Goal: Task Accomplishment & Management: Use online tool/utility

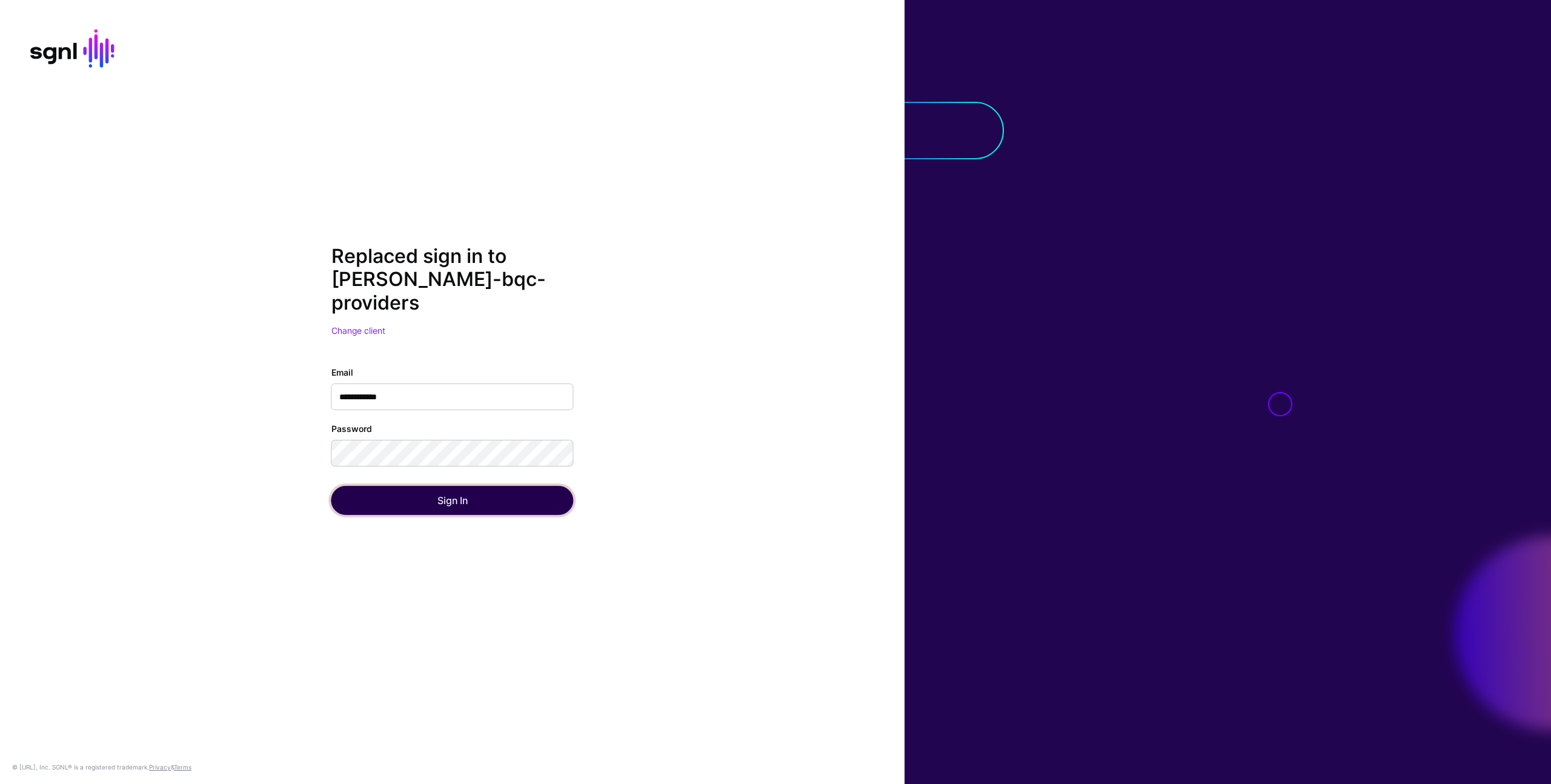
click at [498, 495] on button "Sign In" at bounding box center [453, 500] width 242 height 29
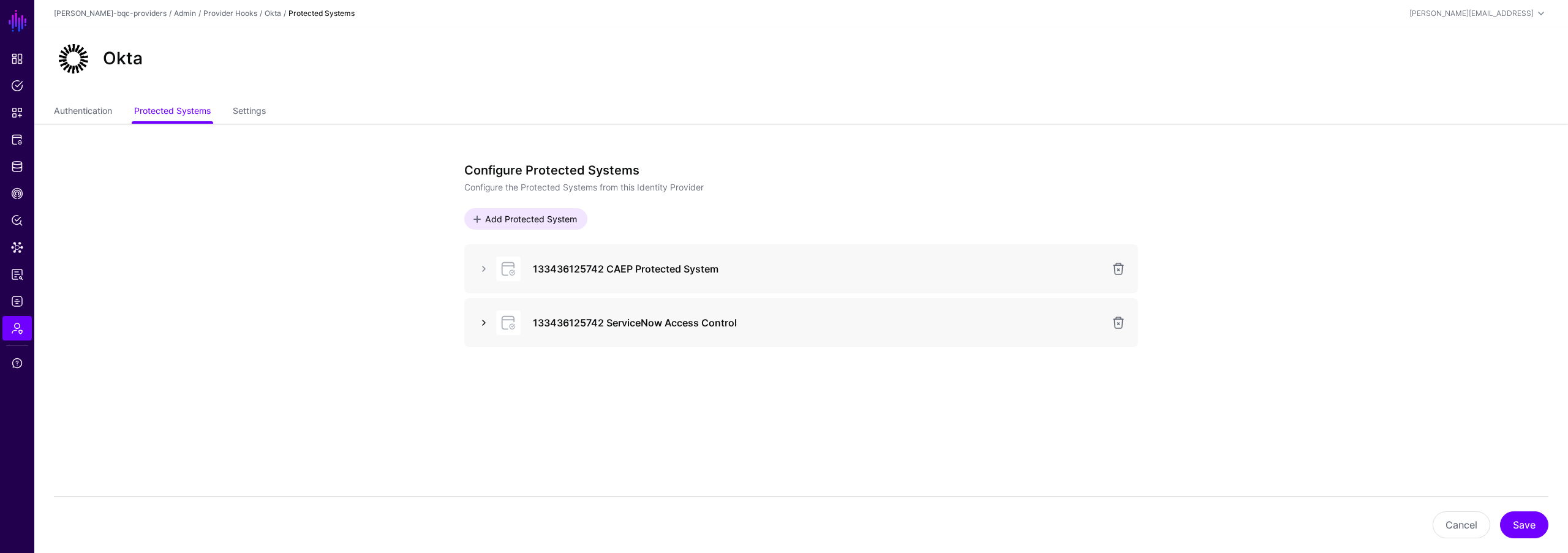
click at [487, 317] on link at bounding box center [484, 322] width 14 height 14
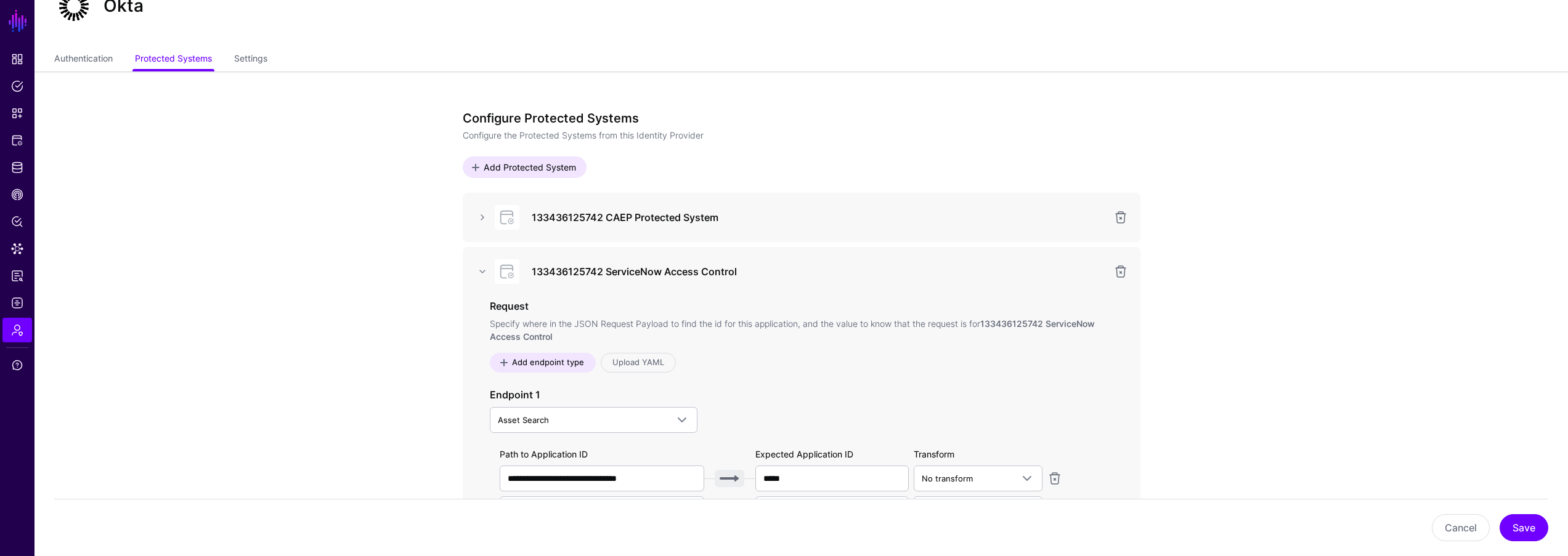
scroll to position [32, 0]
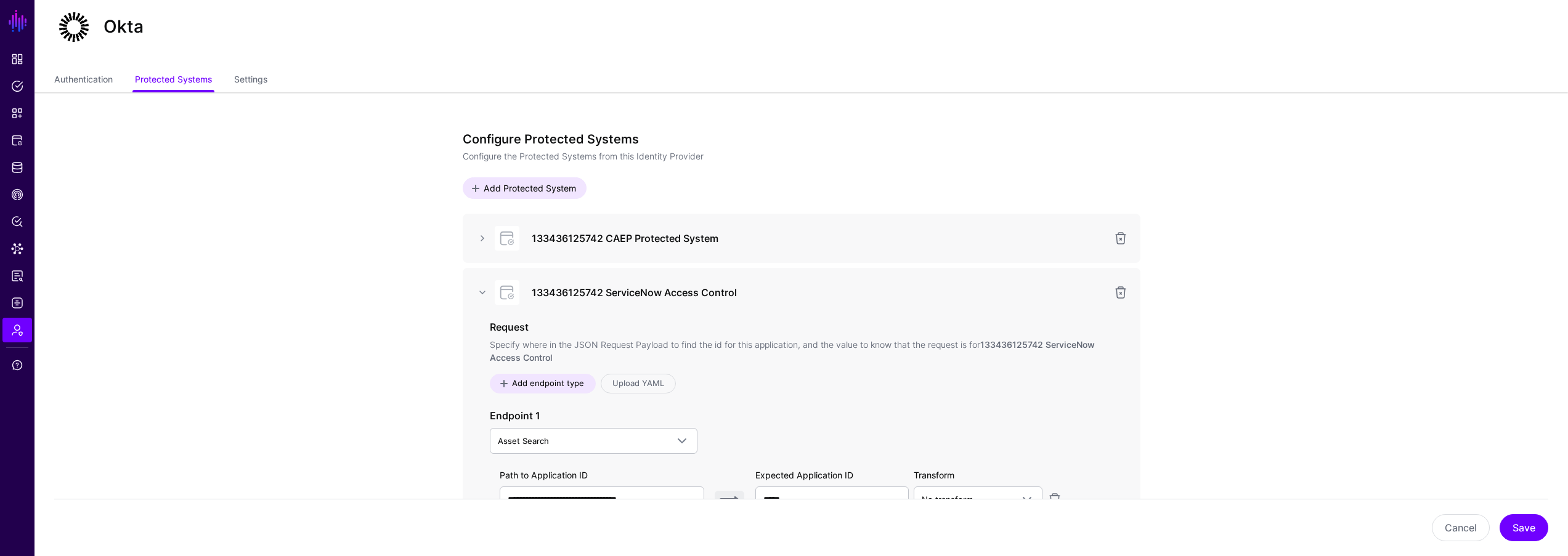
click at [1347, 198] on app-admin-providers-item-integrations "**********" at bounding box center [800, 562] width 1533 height 941
click at [1345, 196] on app-admin-providers-item-integrations "**********" at bounding box center [800, 562] width 1533 height 941
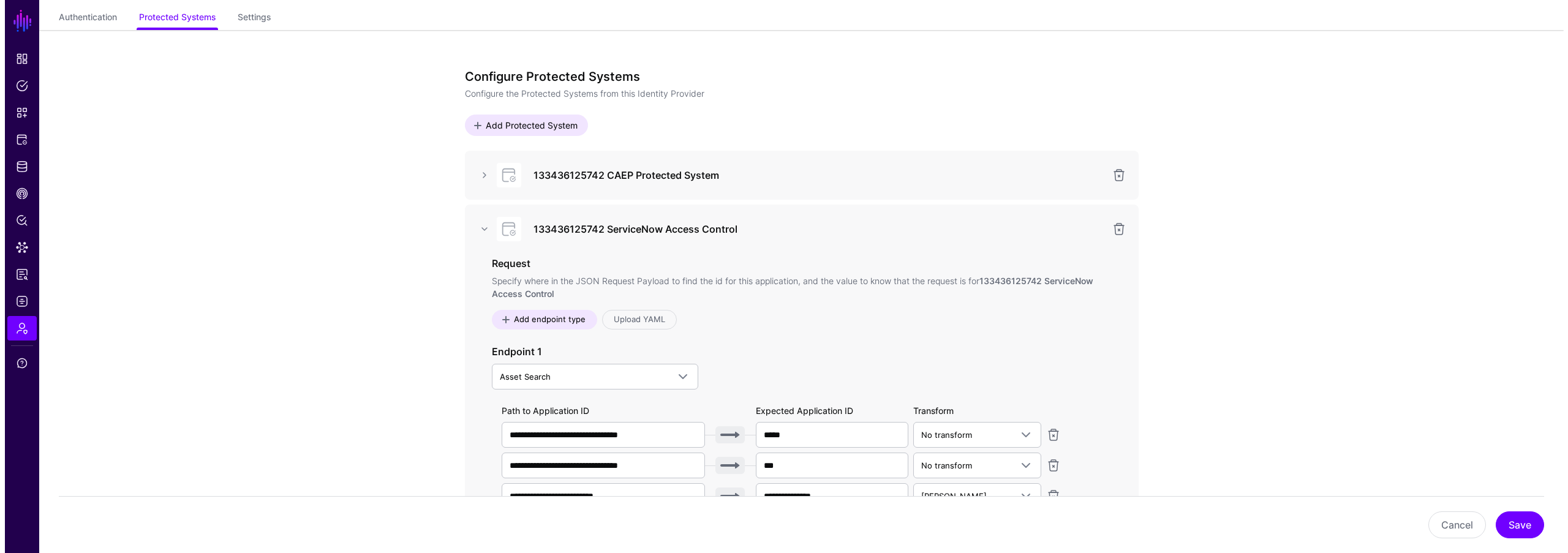
scroll to position [77, 0]
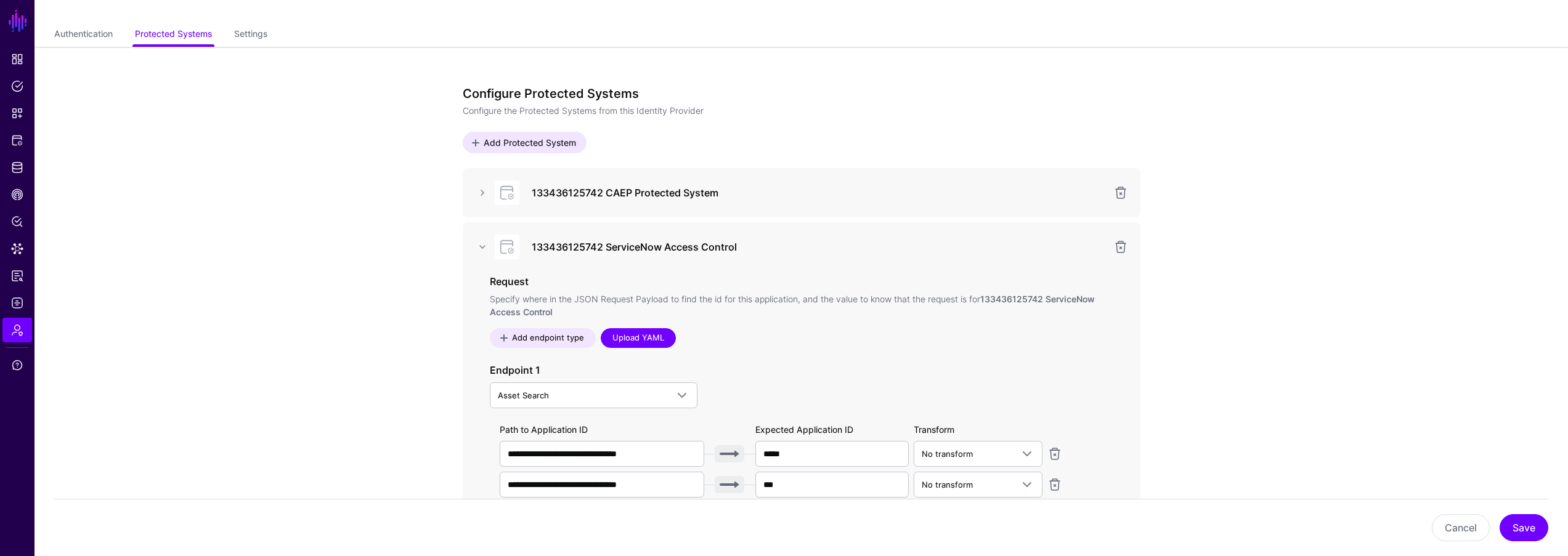
click at [651, 330] on link "Upload YAML" at bounding box center [638, 338] width 75 height 20
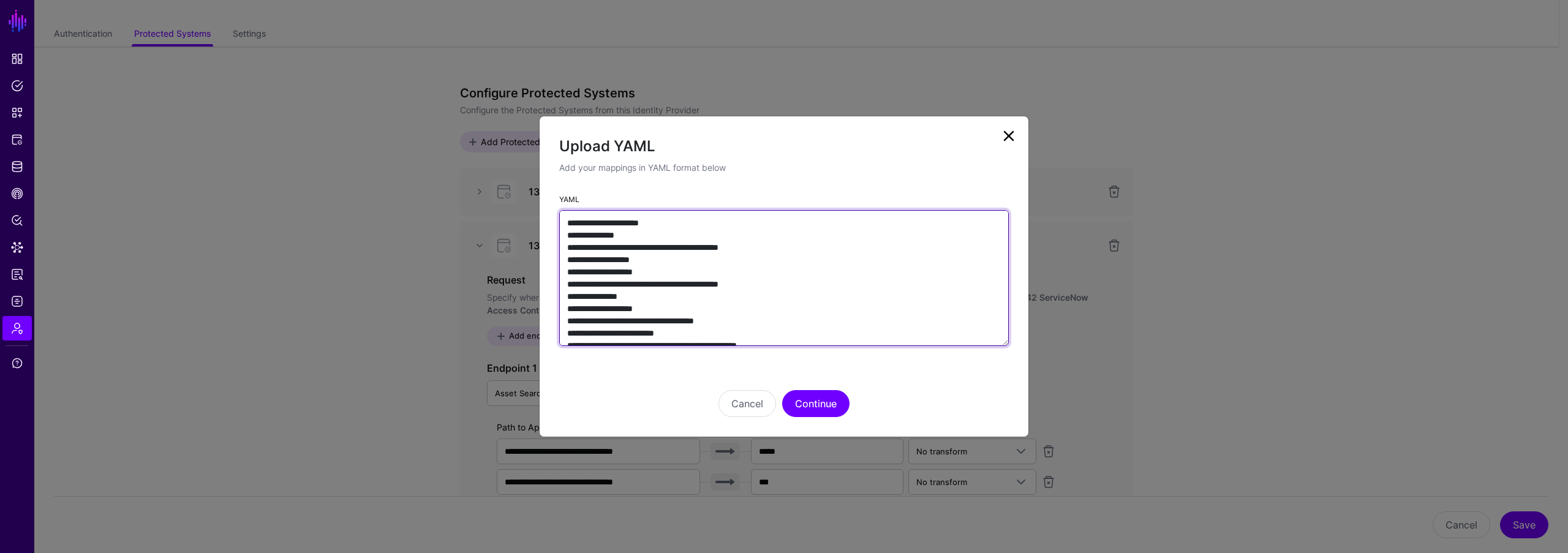
click at [708, 287] on textarea "**********" at bounding box center [784, 278] width 450 height 136
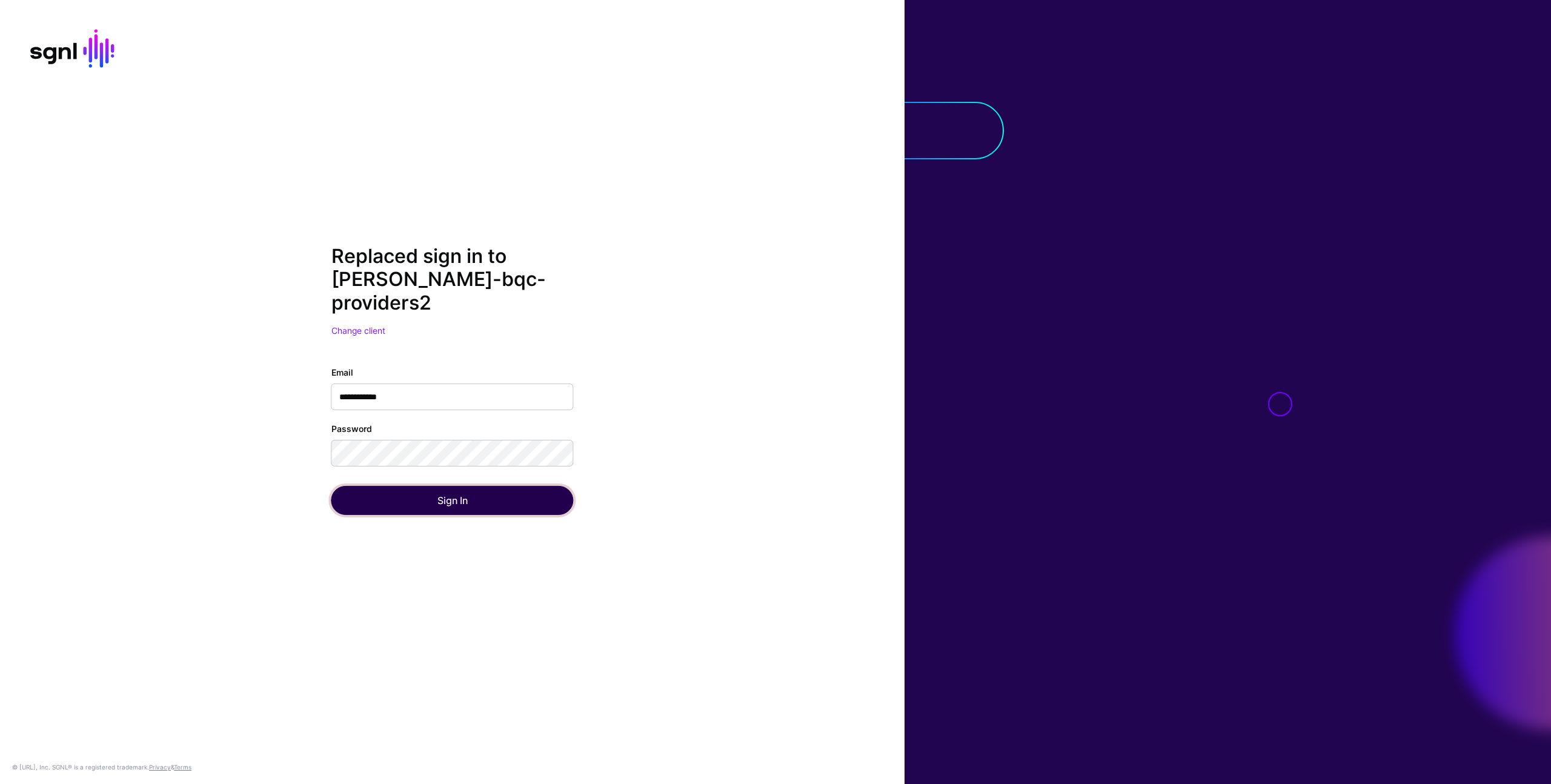
click at [525, 486] on button "Sign In" at bounding box center [453, 500] width 242 height 29
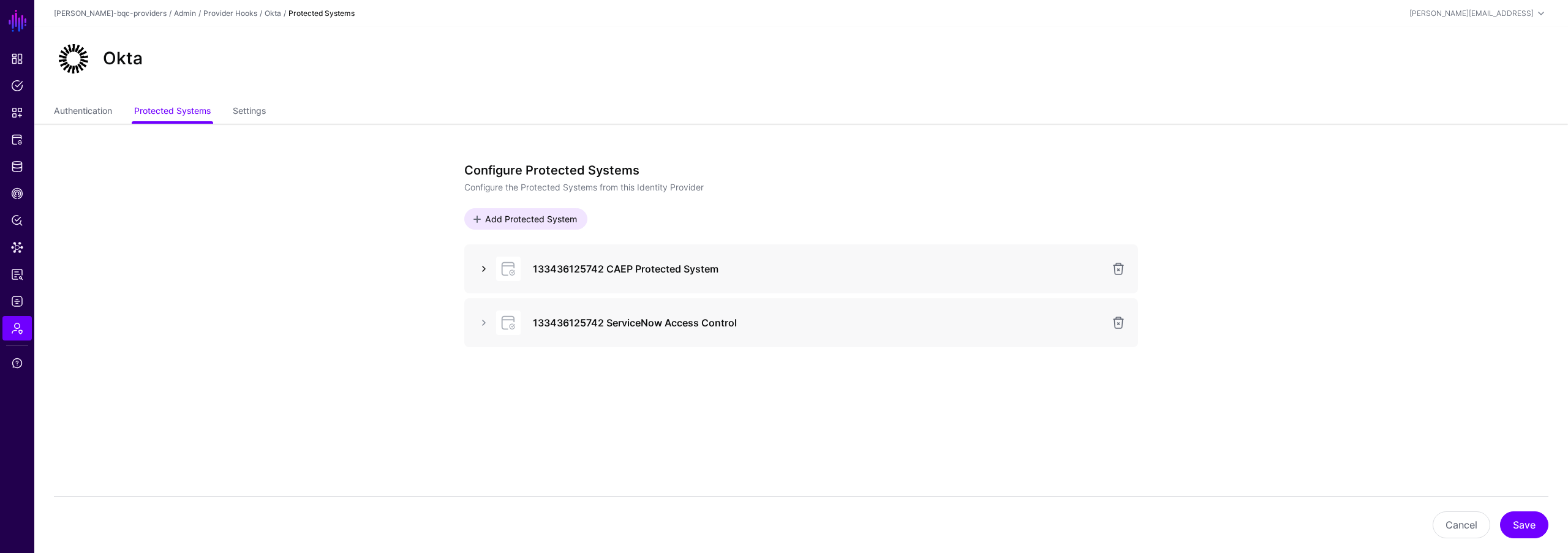
click at [486, 270] on link at bounding box center [484, 269] width 14 height 14
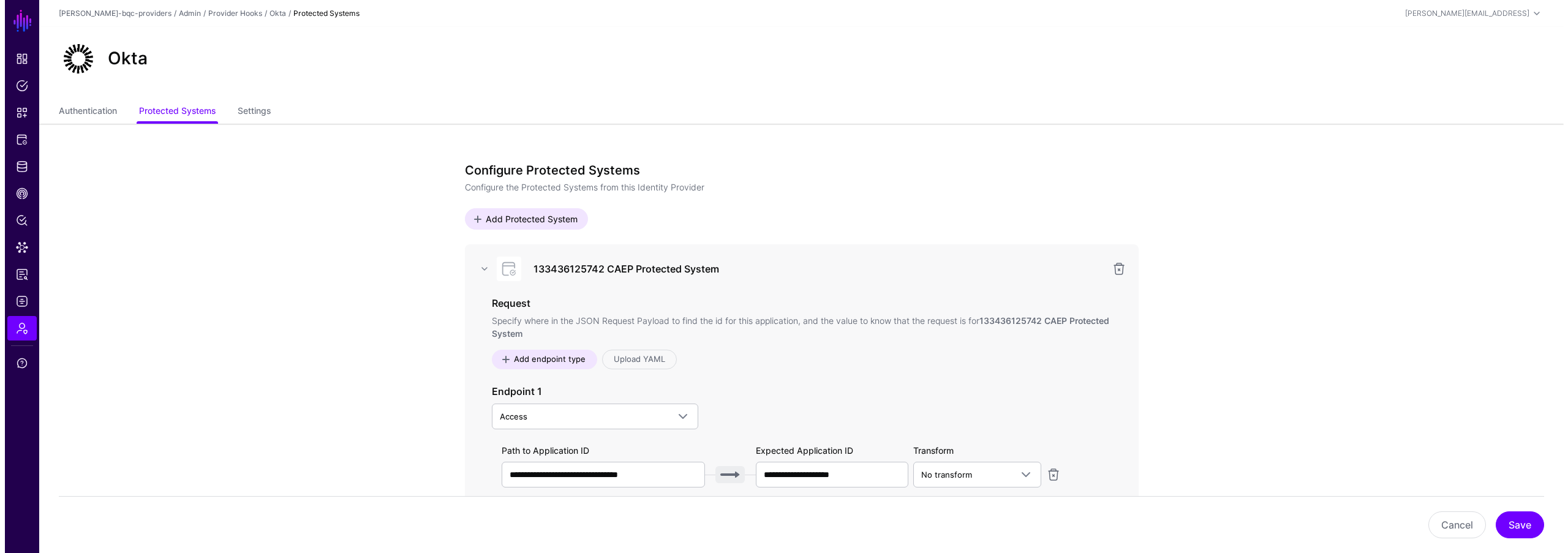
scroll to position [216, 0]
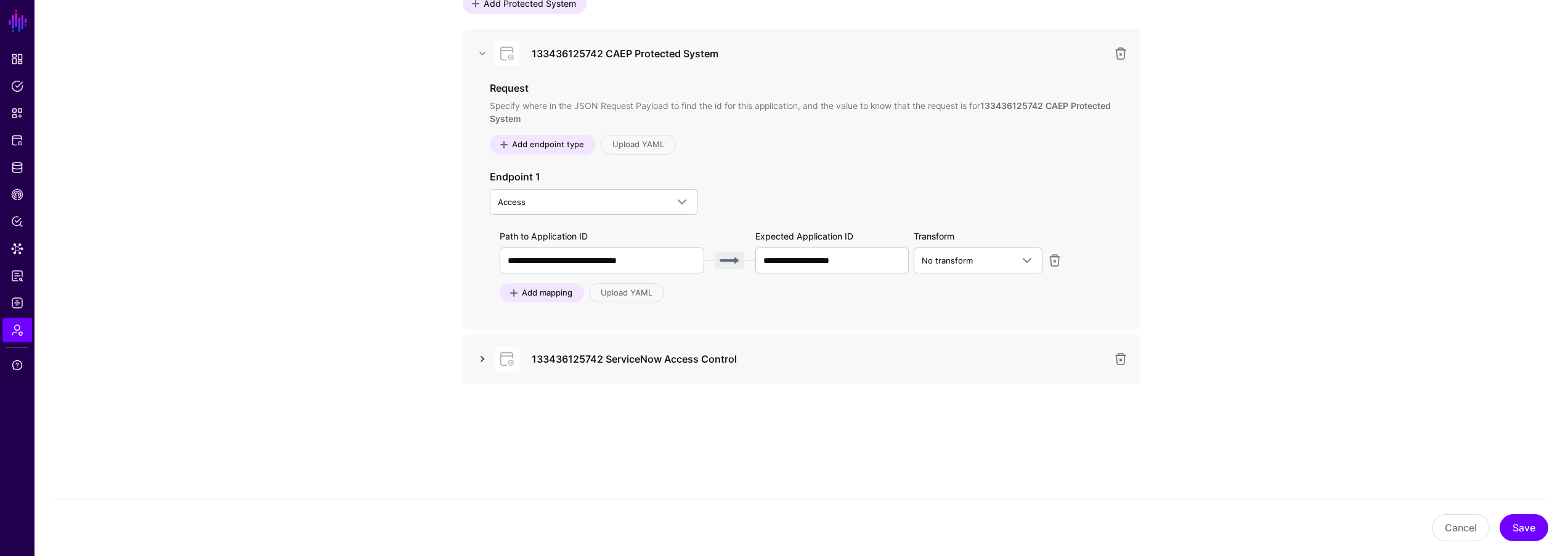
click at [478, 358] on link at bounding box center [482, 358] width 14 height 14
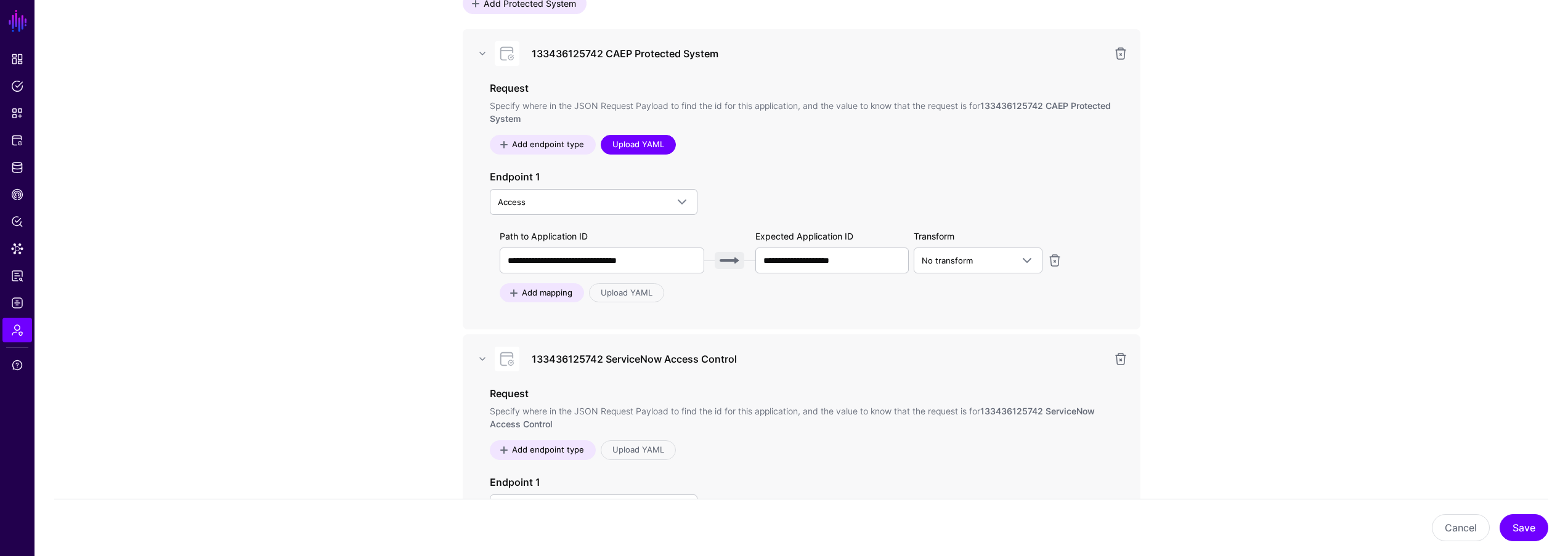
click at [660, 146] on link "Upload YAML" at bounding box center [638, 145] width 75 height 20
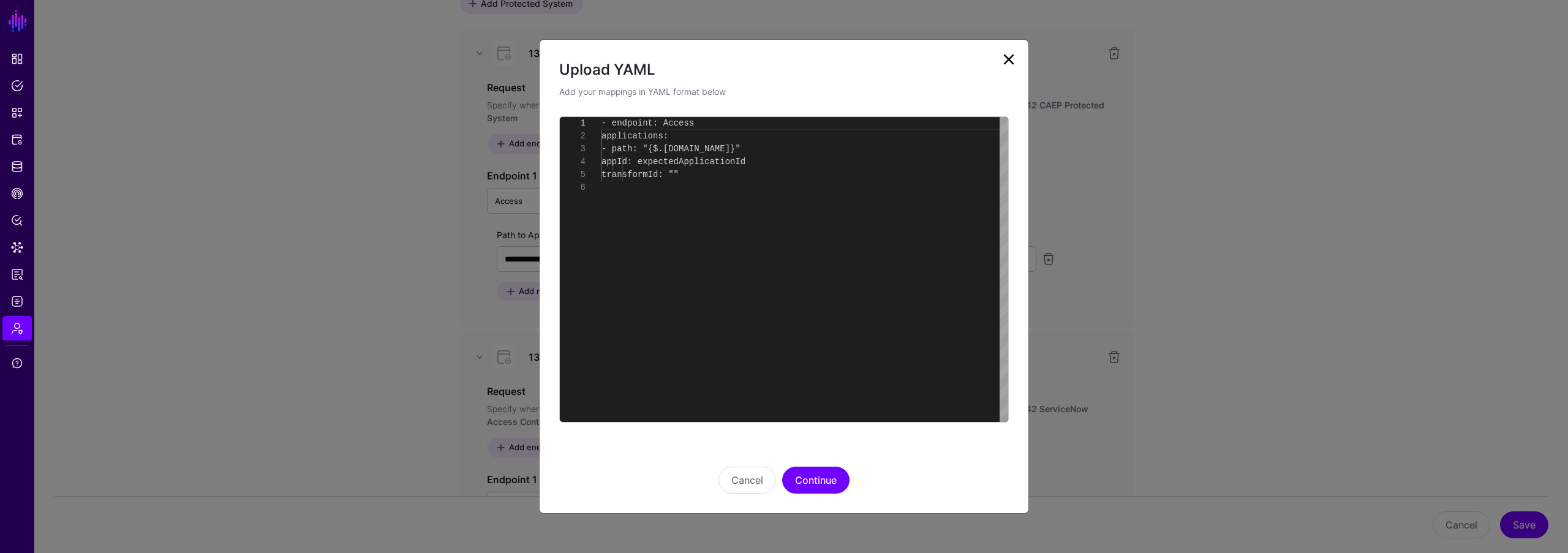
scroll to position [64, 0]
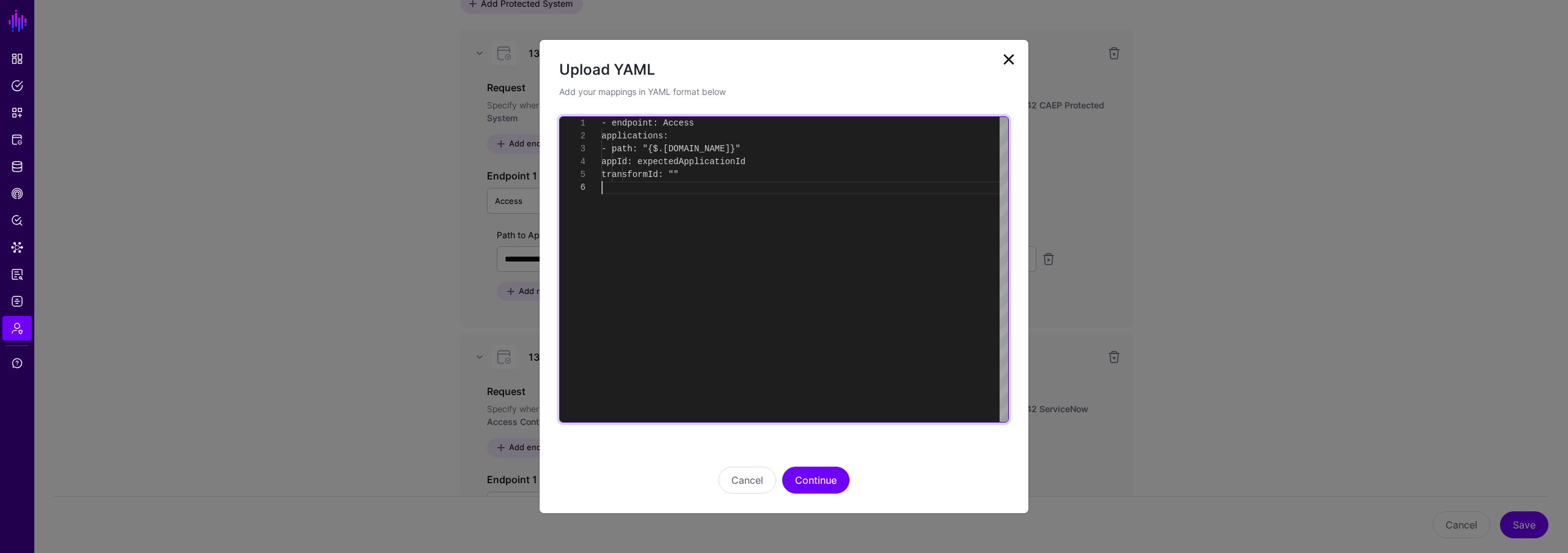
click at [746, 230] on div "- endpoint: Access applications: - path: "{$.data.context.protocol.issuer.id}" …" at bounding box center [805, 269] width 407 height 305
click at [744, 201] on div "- endpoint: Access applications: - path: "{$.data.context.protocol.issuer.id}" …" at bounding box center [805, 269] width 407 height 305
click at [672, 283] on div "- endpoint : Access applications : - path : "{$.data.context.protocol.issuer.id…" at bounding box center [805, 269] width 407 height 305
click at [743, 177] on div "- endpoint : Access applications : - path : "{$.data.context.protocol.issuer.id…" at bounding box center [805, 269] width 407 height 305
click at [868, 168] on div "- endpoint : Access applications : - path : "{$.data.context.protocol.issuer.id…" at bounding box center [805, 269] width 407 height 305
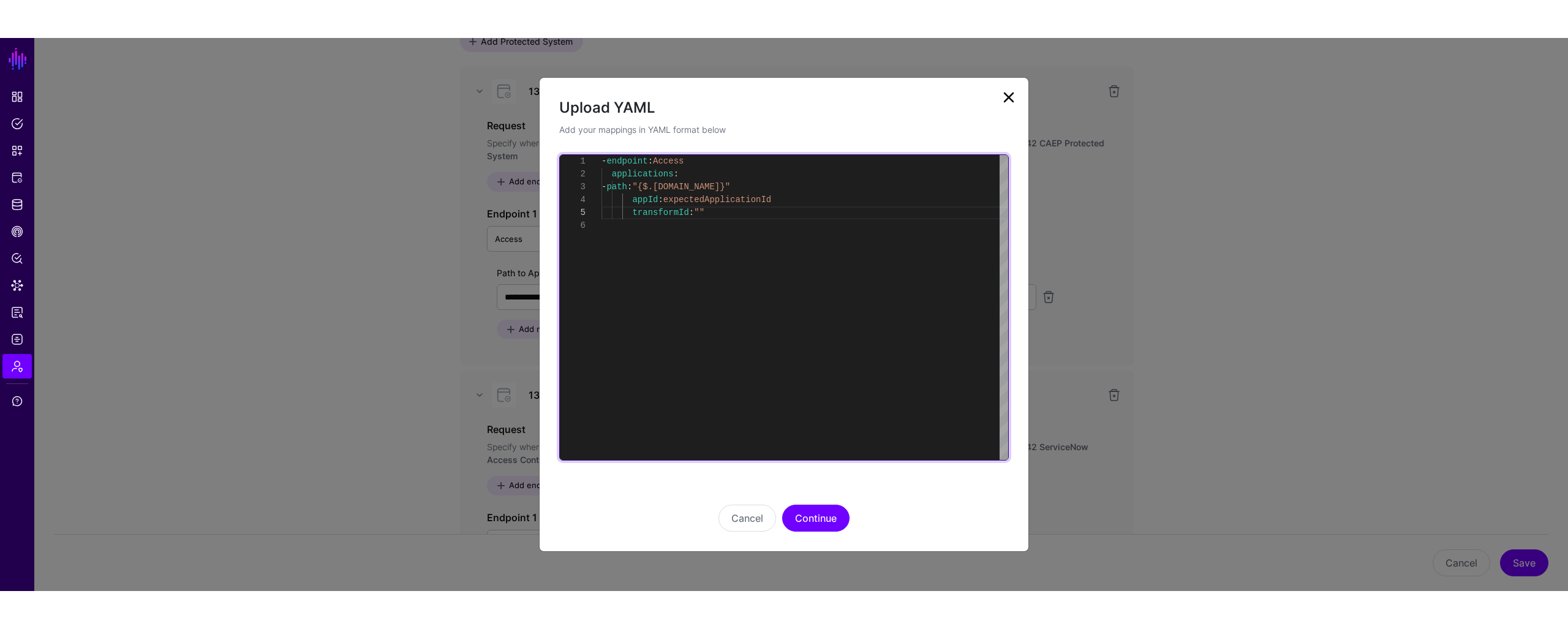
scroll to position [38, 0]
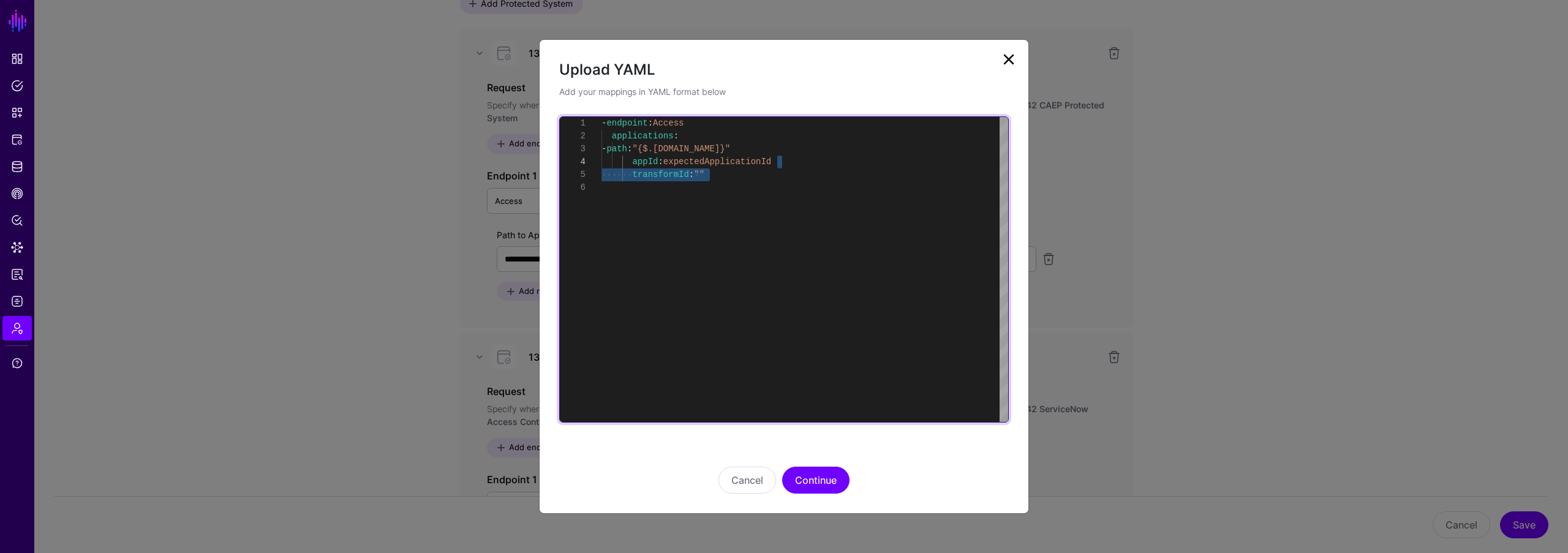
click at [844, 164] on div "- endpoint : Access applications : - path : "{$.data.context.protocol.issuer.id…" at bounding box center [805, 269] width 407 height 305
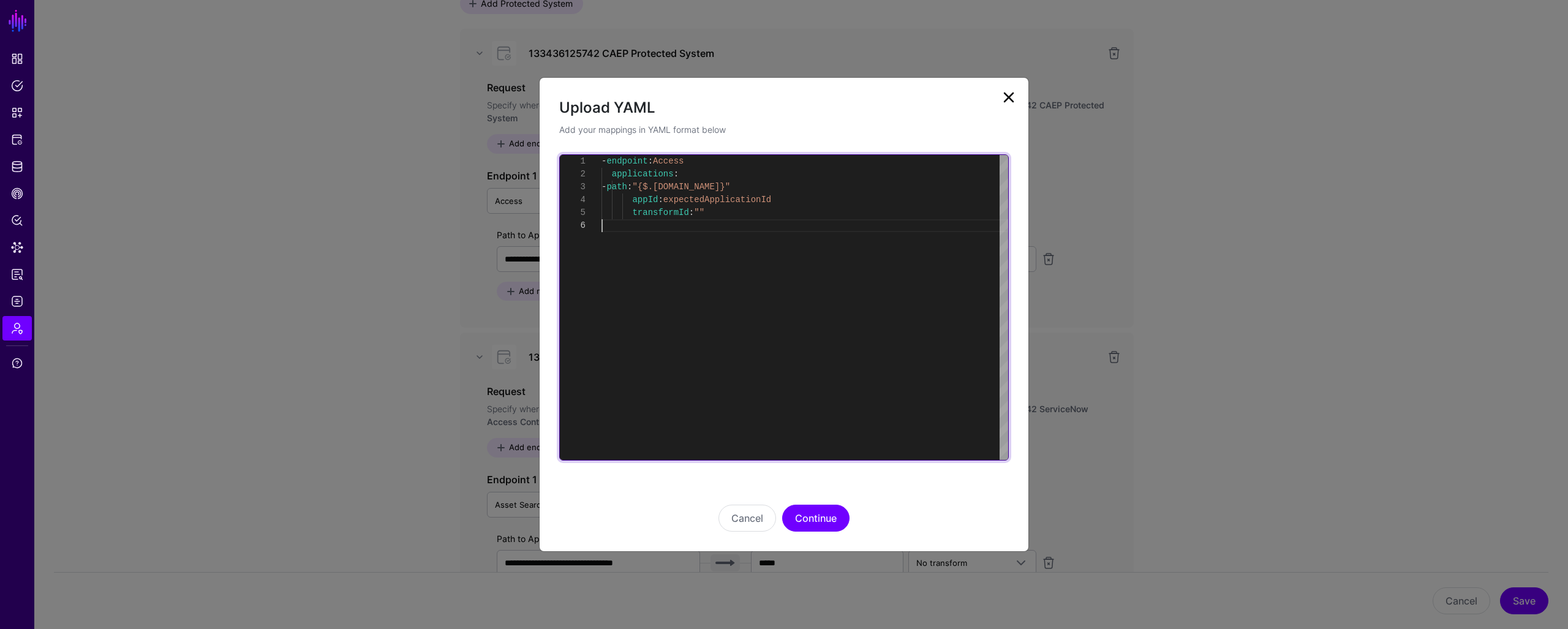
scroll to position [64, 0]
click at [828, 288] on div "- endpoint : Access applications : - path : "{$.data.context.protocol.issuer.id…" at bounding box center [805, 307] width 407 height 305
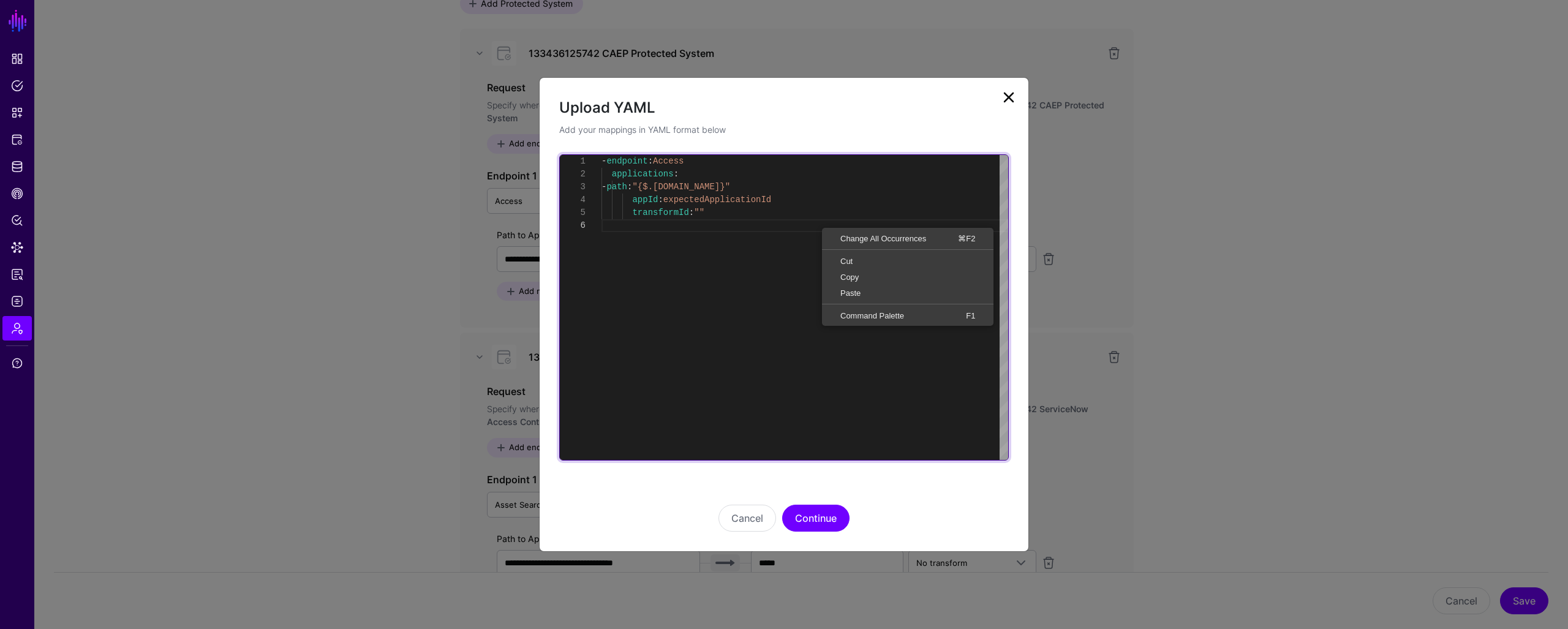
scroll to position [0, 0]
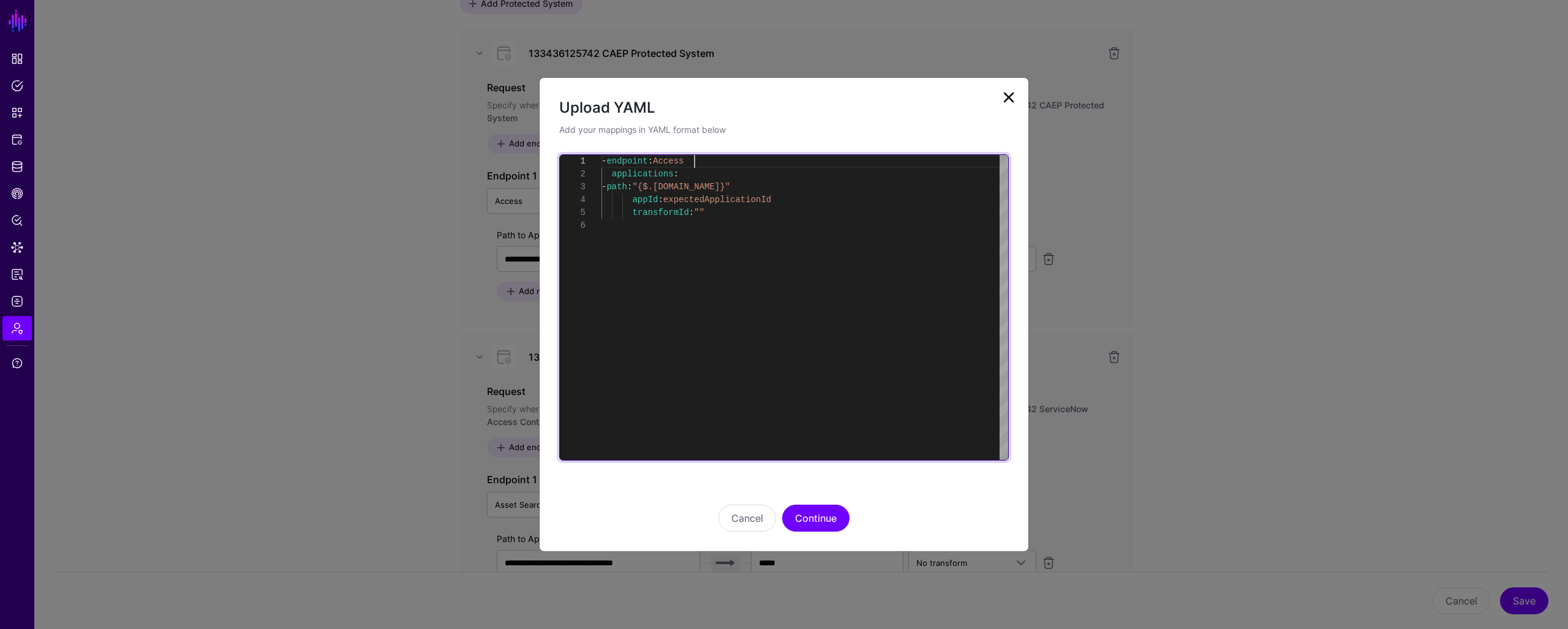
click at [987, 156] on div "- endpoint : Access applications : - path : "{$.data.context.protocol.issuer.id…" at bounding box center [805, 307] width 407 height 305
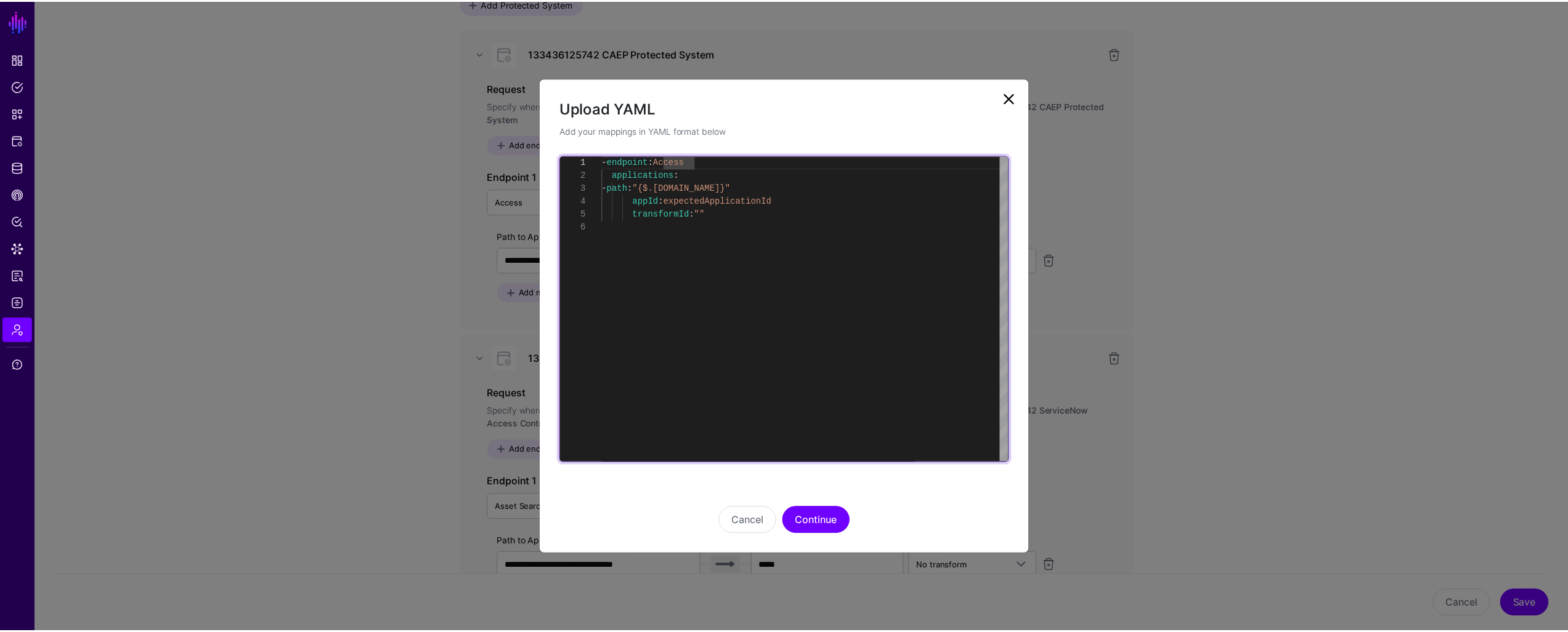
scroll to position [65, 0]
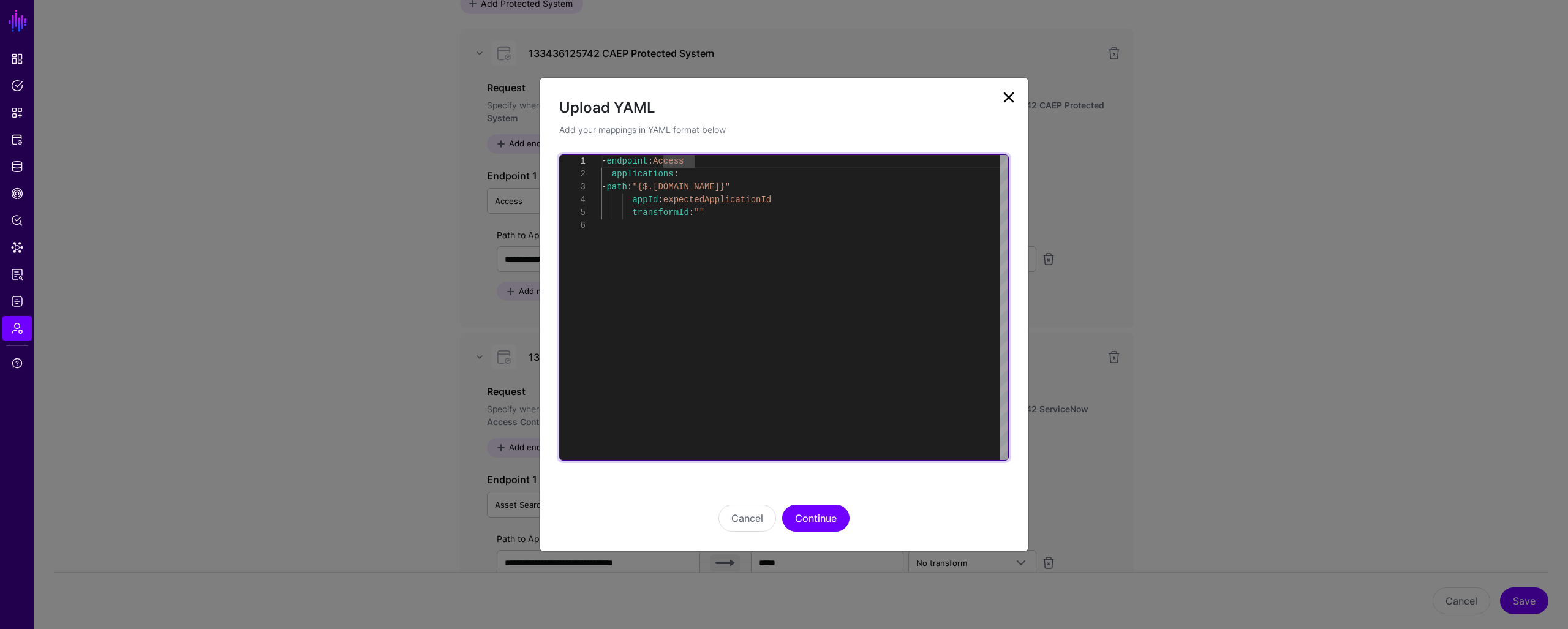
click at [932, 232] on div "- endpoint : Access applications : - path : "{$.data.context.protocol.issuer.id…" at bounding box center [805, 307] width 407 height 305
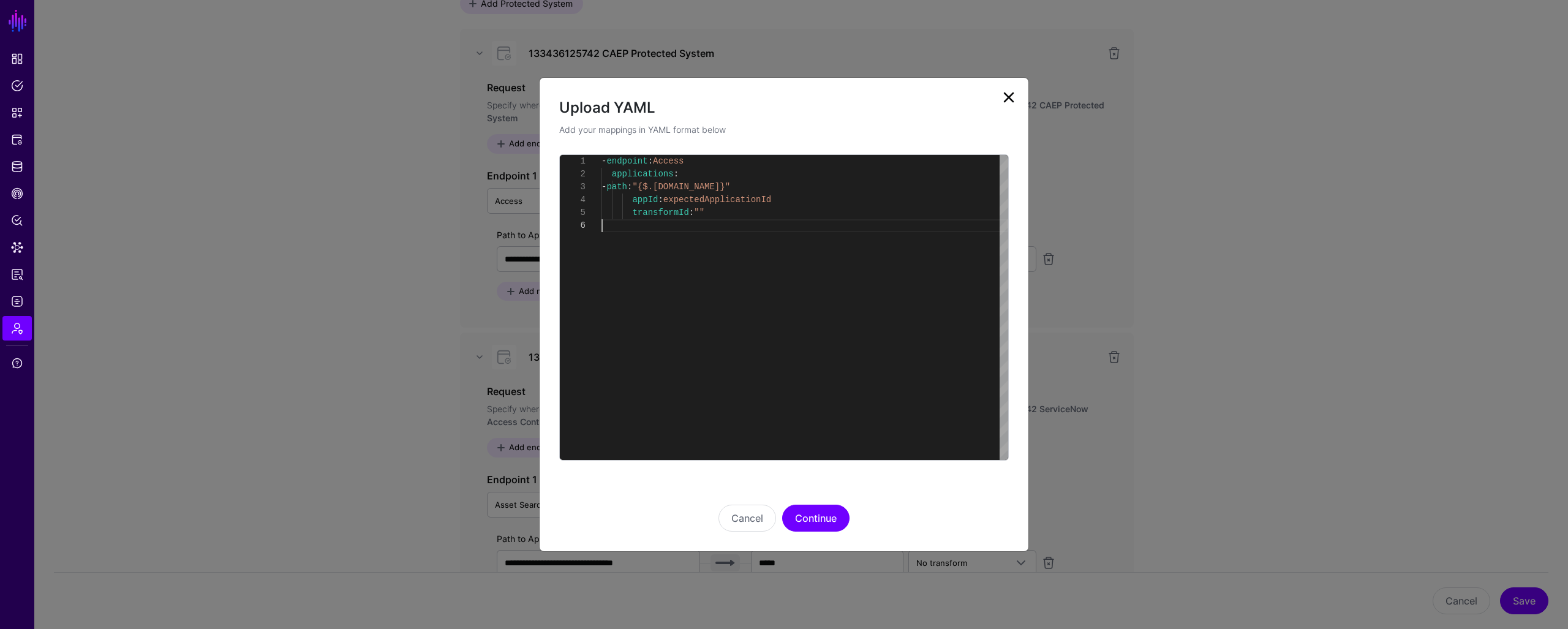
click at [883, 128] on p "Add your mappings in YAML format below" at bounding box center [784, 130] width 450 height 13
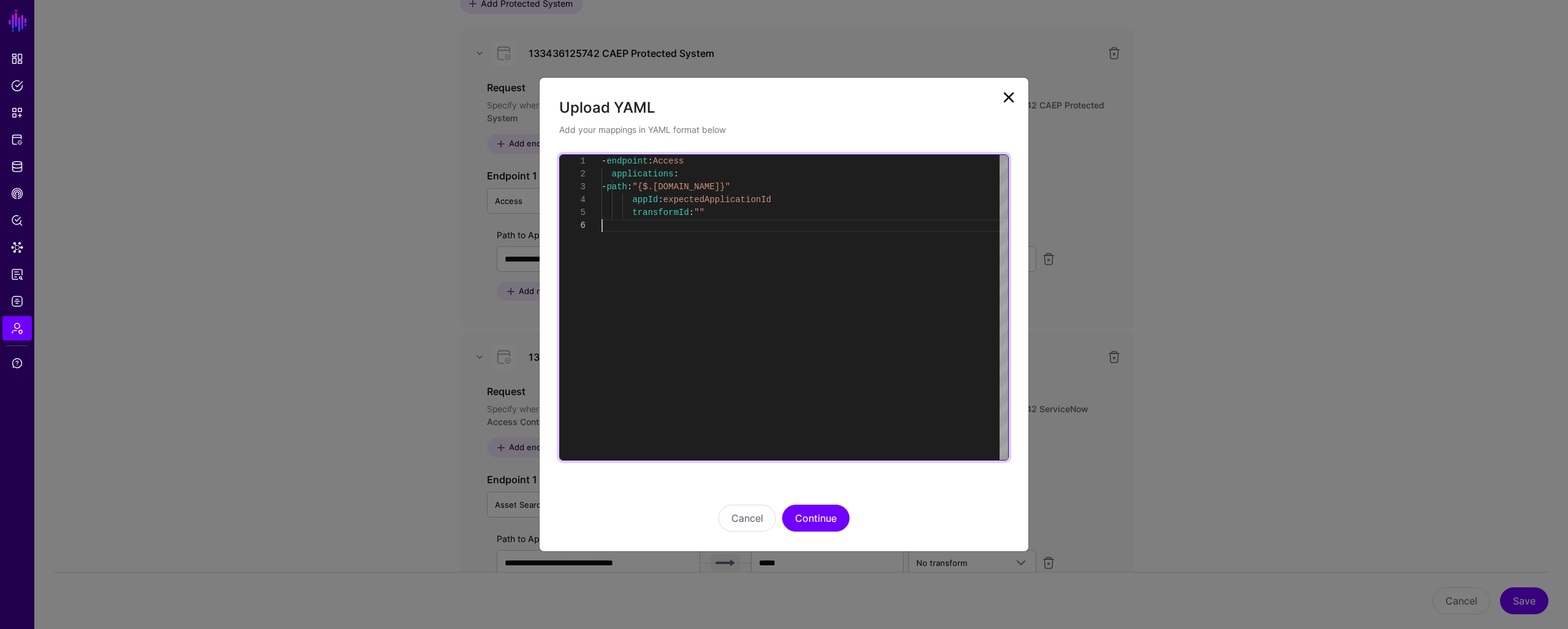
click at [849, 265] on div "- endpoint : Access applications : - path : "{$.data.context.protocol.issuer.id…" at bounding box center [805, 307] width 407 height 305
click at [797, 225] on div "- endpoint : Access applications : - path : "{$.data.context.protocol.issuer.id…" at bounding box center [805, 307] width 407 height 305
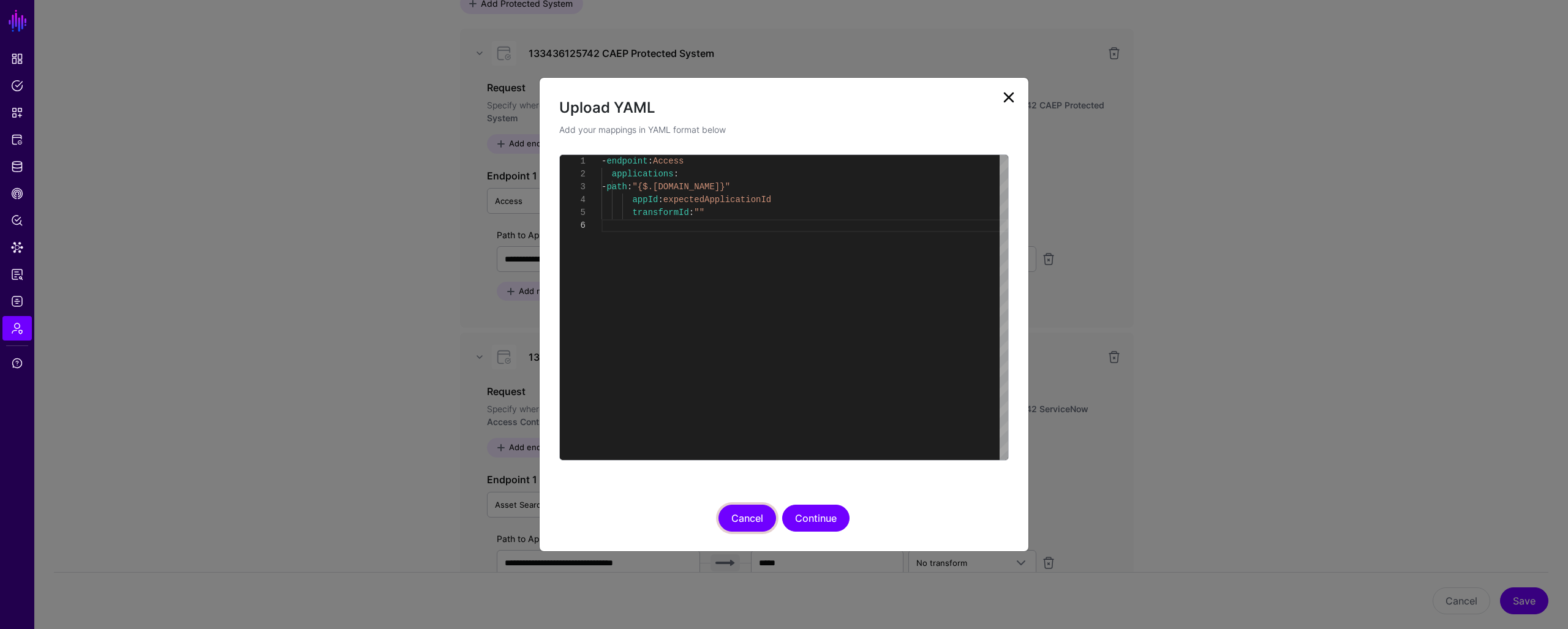
click at [738, 518] on button "Cancel" at bounding box center [747, 518] width 57 height 27
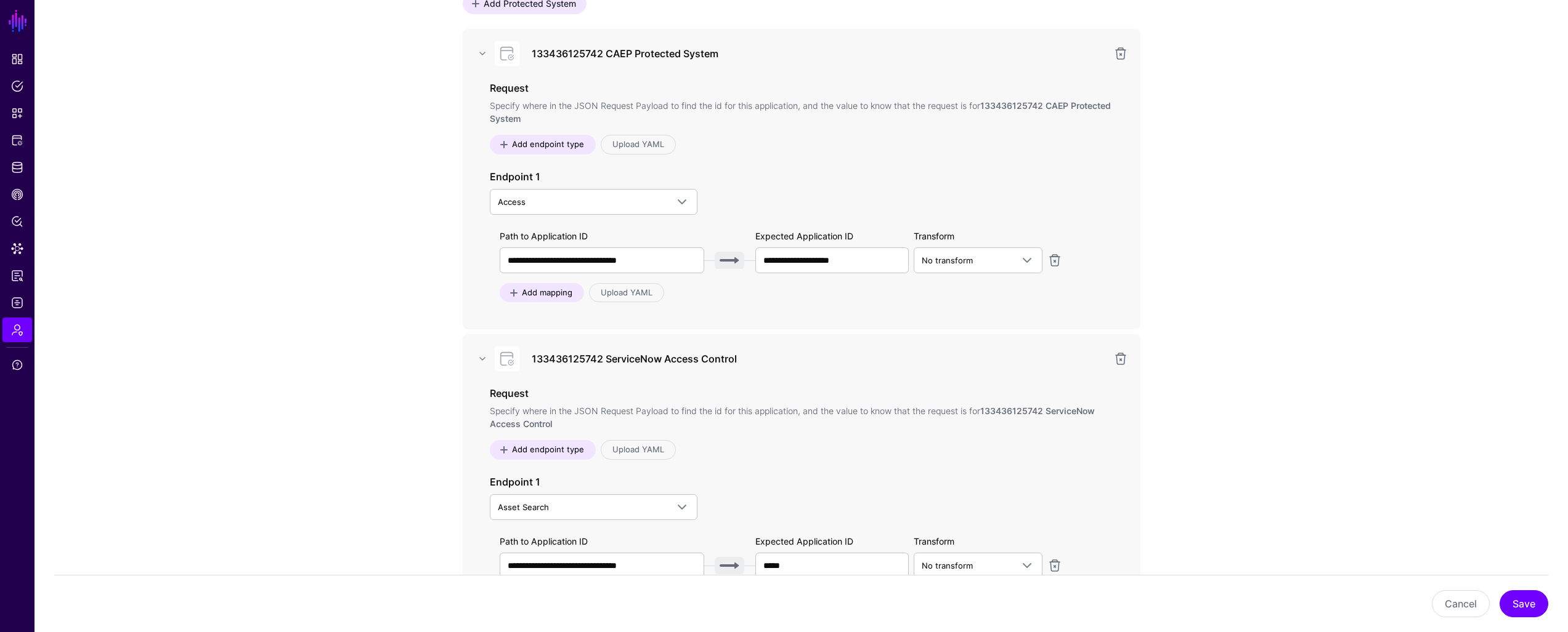
click at [1245, 250] on app-admin-providers-item-integrations "**********" at bounding box center [800, 504] width 1533 height 1192
click at [916, 143] on div "Add endpoint type Upload YAML" at bounding box center [801, 145] width 624 height 20
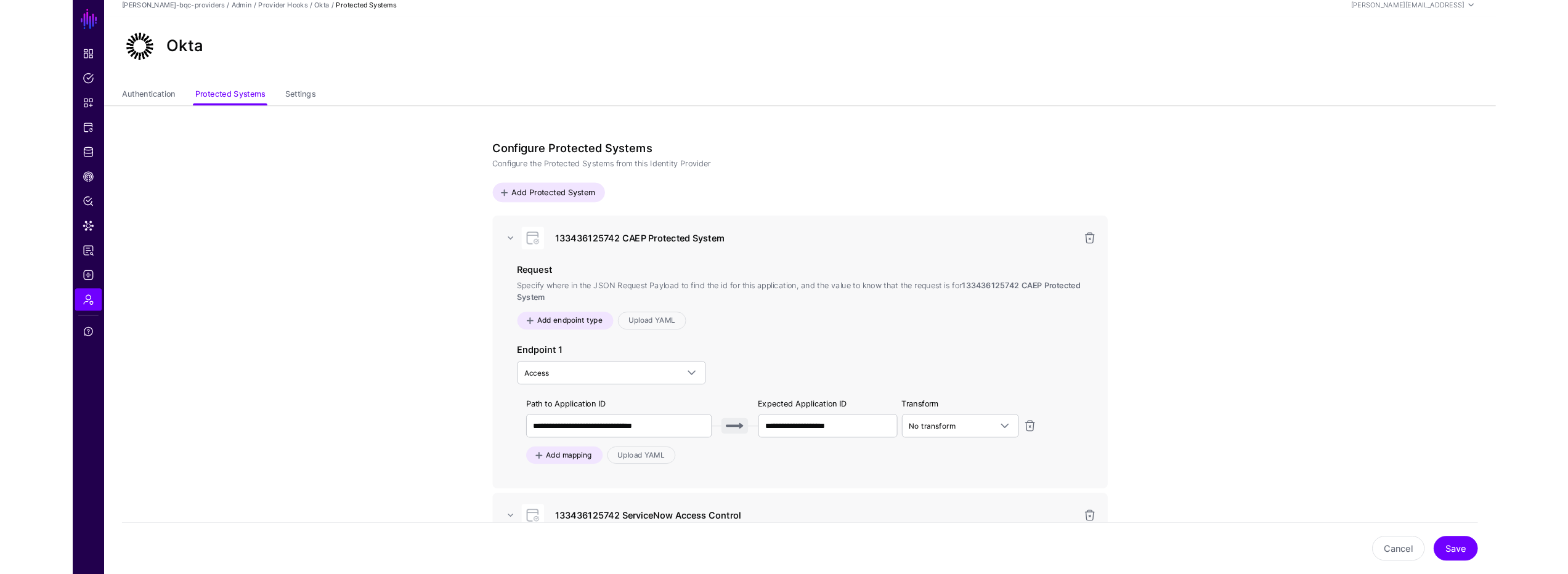
scroll to position [0, 0]
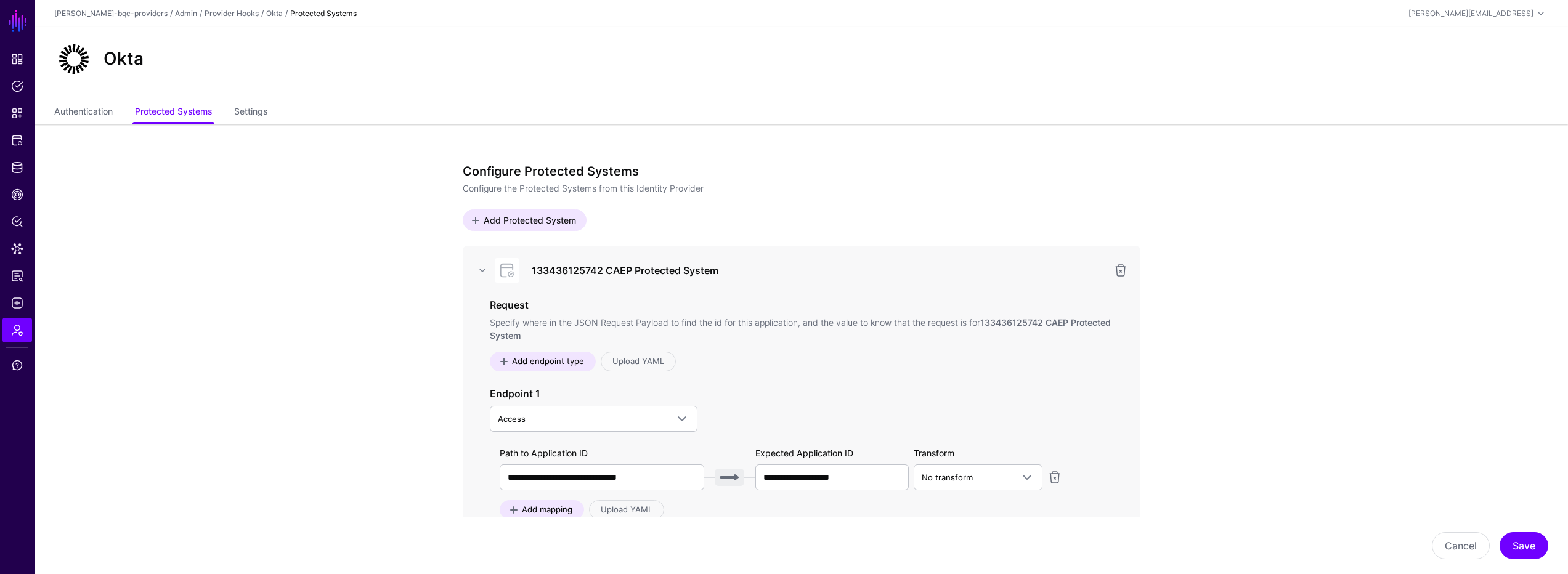
click at [1005, 297] on div "**********" at bounding box center [801, 396] width 678 height 301
drag, startPoint x: 1275, startPoint y: 264, endPoint x: 1265, endPoint y: 259, distance: 11.2
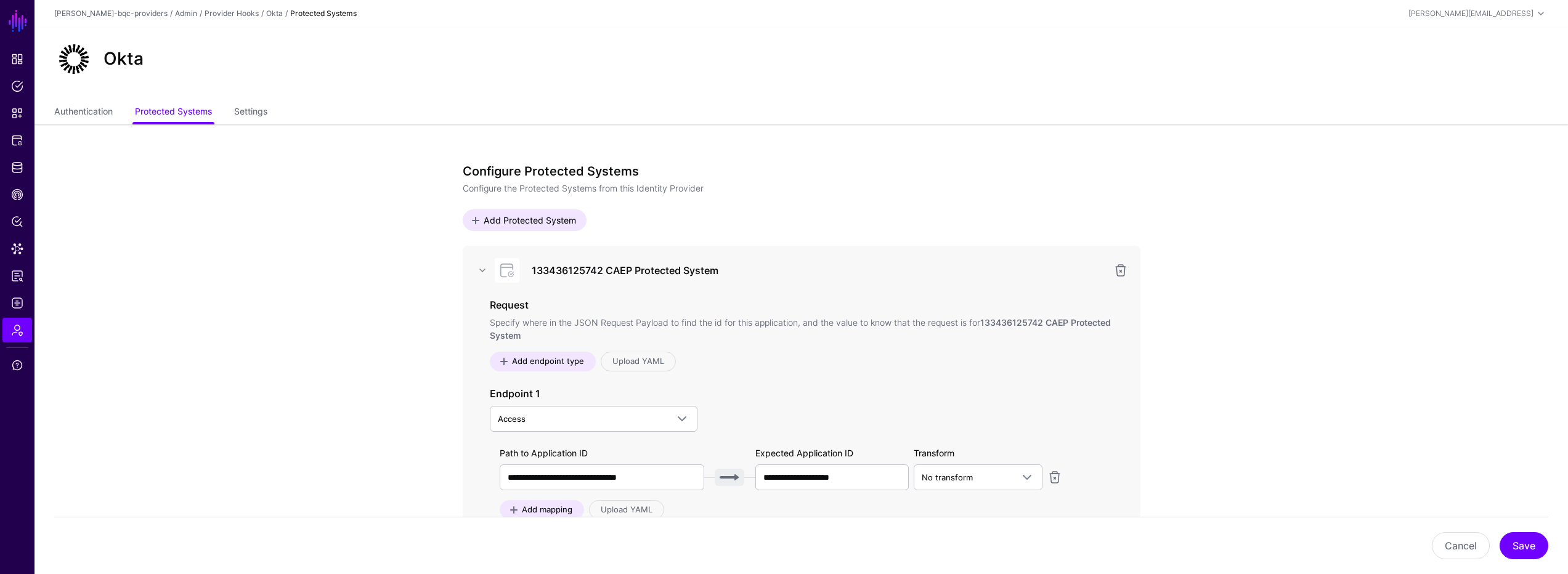
click at [1009, 106] on ul "Authentication Protected Systems Settings" at bounding box center [801, 112] width 1494 height 23
click at [1001, 96] on div "Okta" at bounding box center [800, 64] width 1533 height 74
click at [998, 102] on div "Okta Authentication Protected Systems Settings" at bounding box center [800, 76] width 1533 height 98
click at [956, 97] on div "Okta" at bounding box center [800, 64] width 1533 height 74
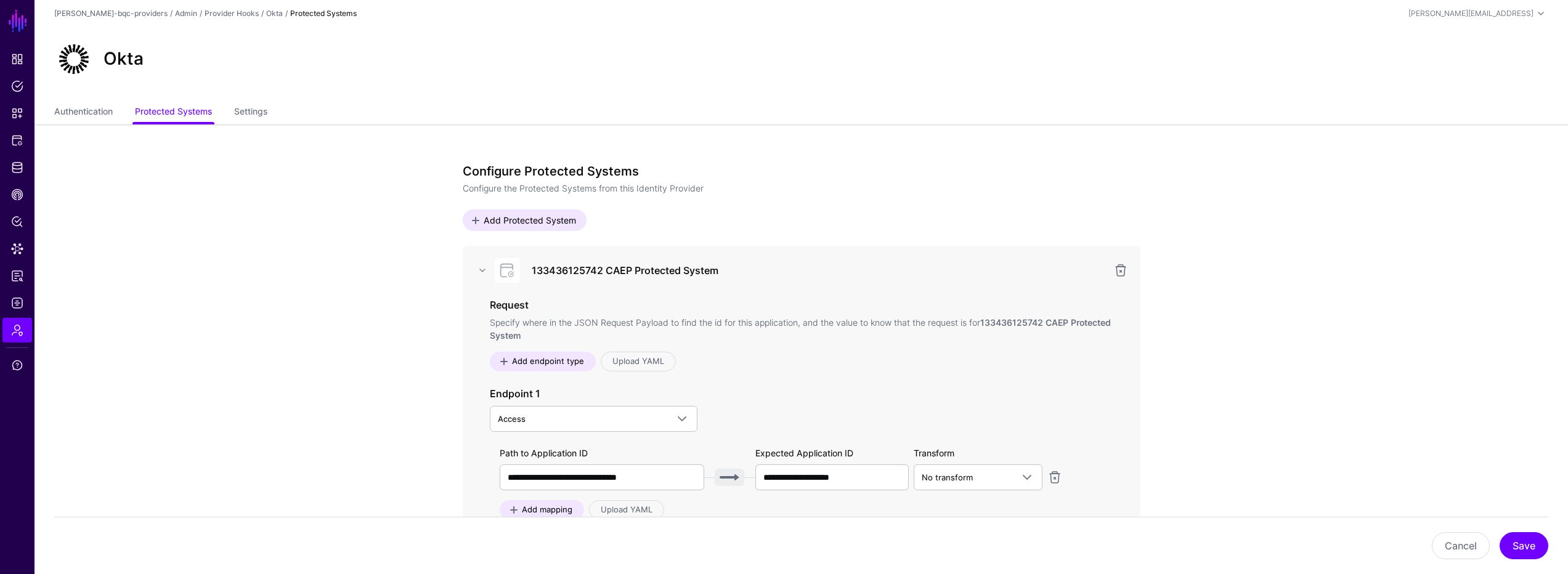
click at [886, 74] on div "Okta" at bounding box center [801, 58] width 1503 height 39
click at [870, 62] on div "Okta" at bounding box center [801, 58] width 1503 height 39
click at [881, 74] on div "Okta" at bounding box center [801, 58] width 1503 height 39
click at [882, 76] on div "Okta" at bounding box center [801, 58] width 1503 height 39
click at [896, 165] on h3 "Configure Protected Systems" at bounding box center [801, 171] width 678 height 14
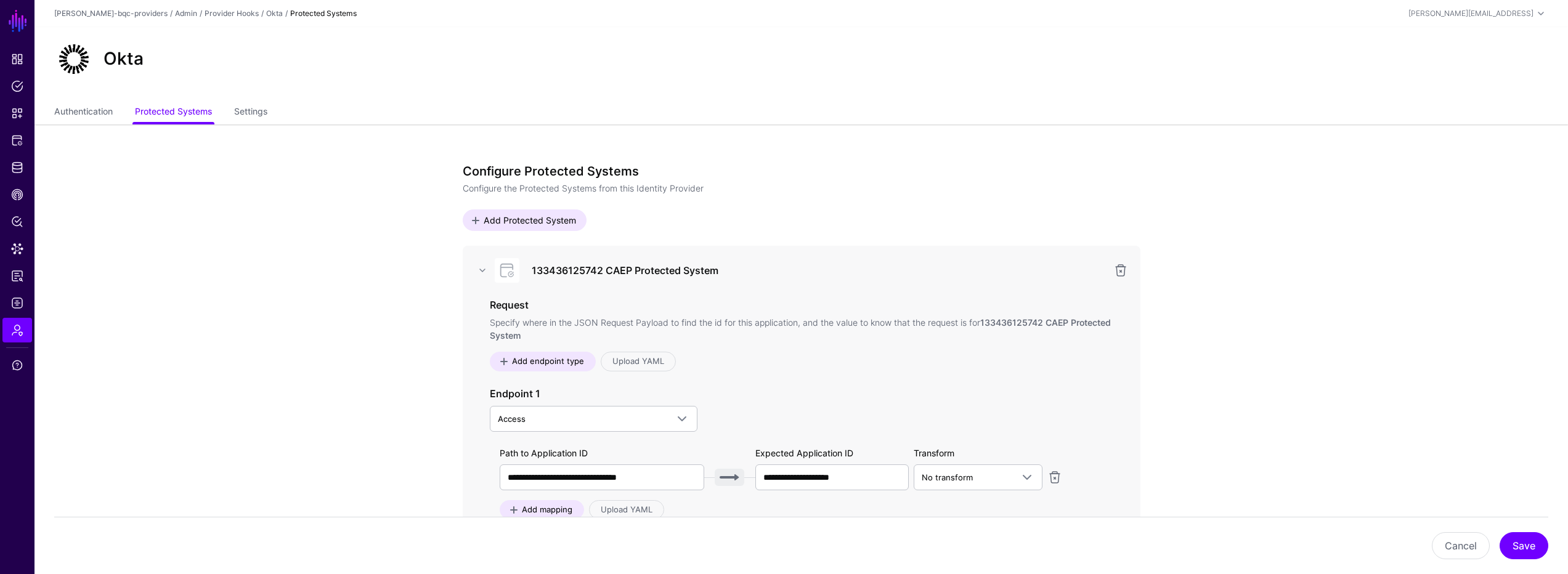
drag, startPoint x: 958, startPoint y: 151, endPoint x: 974, endPoint y: 151, distance: 16.0
drag, startPoint x: 1199, startPoint y: 180, endPoint x: 1177, endPoint y: 170, distance: 24.2
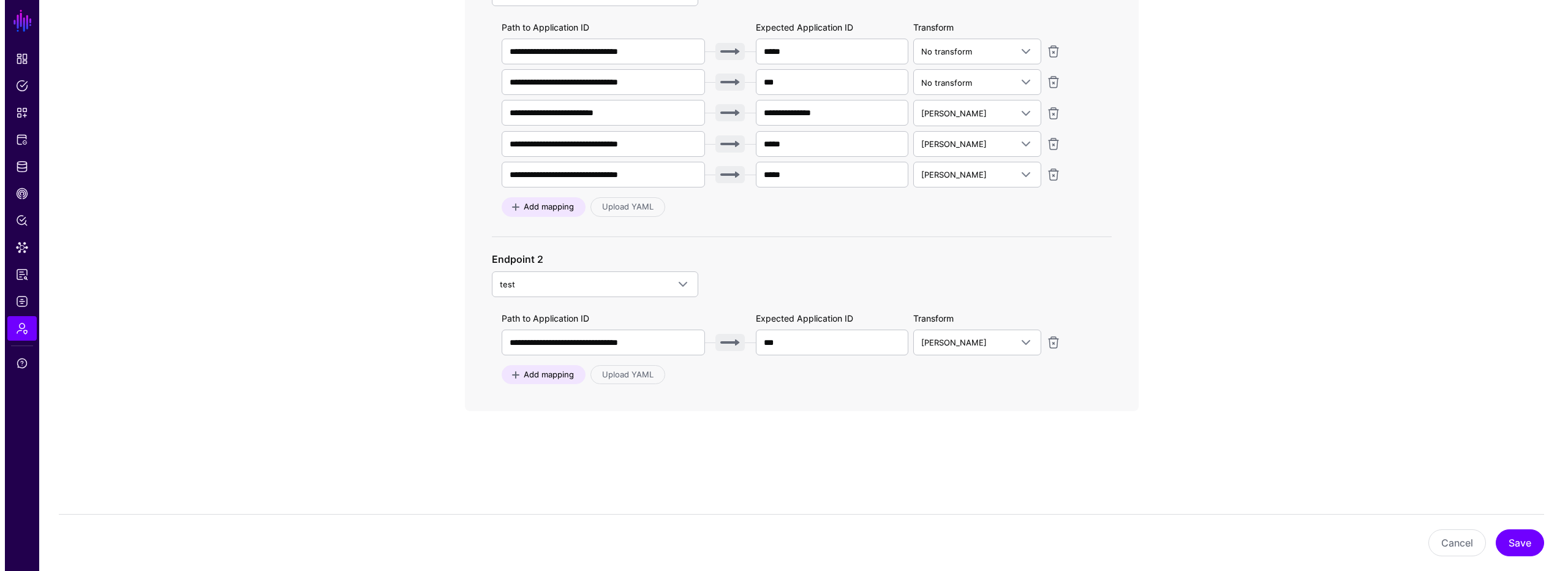
scroll to position [647, 0]
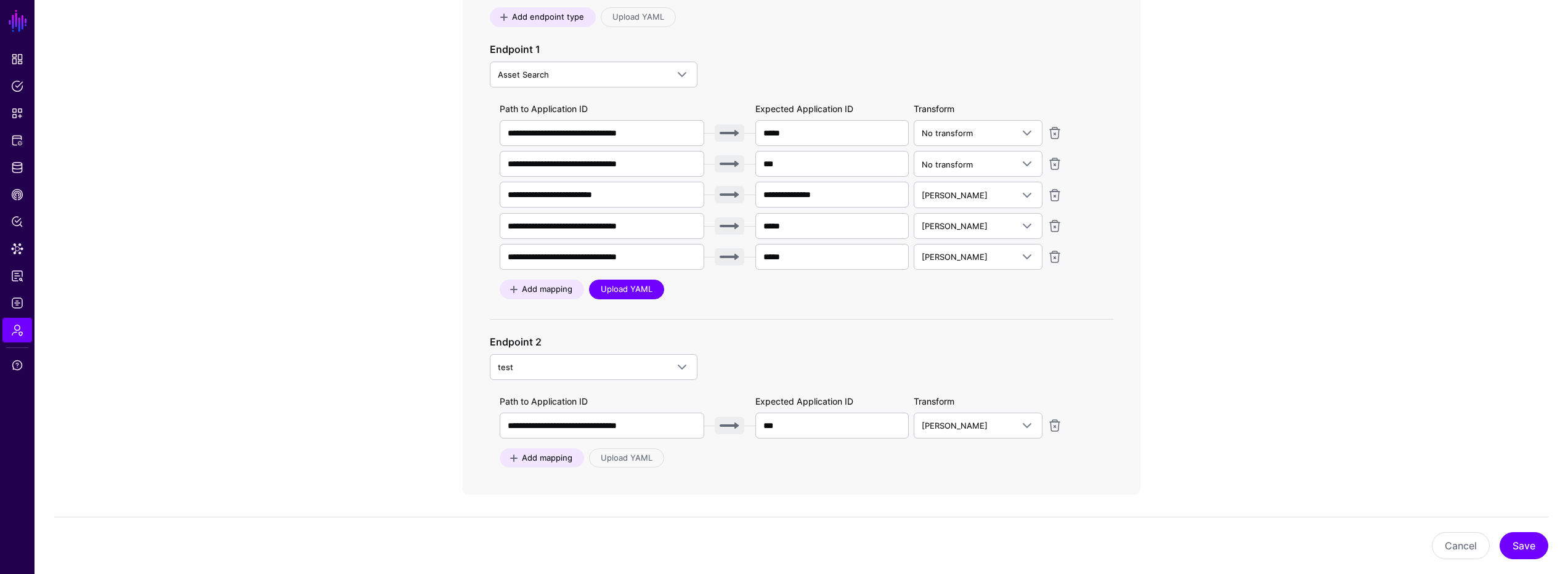
click at [645, 292] on link "Upload YAML" at bounding box center [627, 289] width 75 height 20
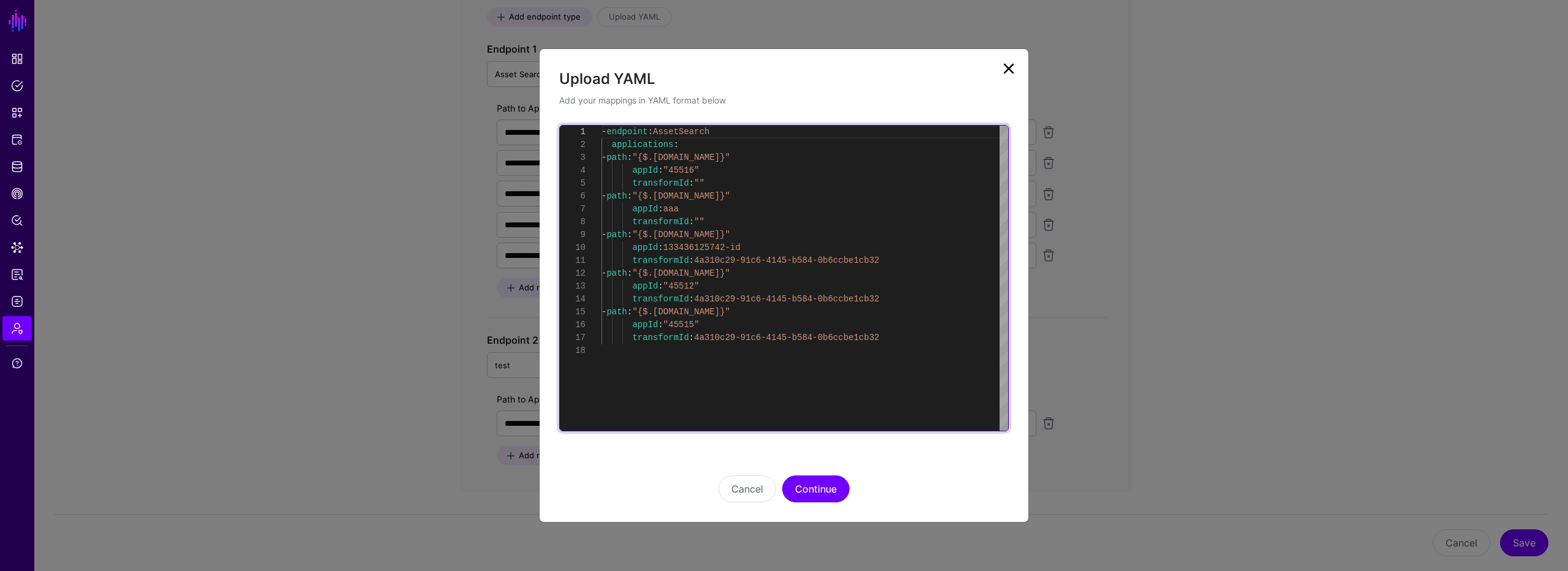
click at [821, 344] on div "- endpoint : AssetSearch applications : - path : "{$.data.context.protocol.issu…" at bounding box center [805, 278] width 407 height 305
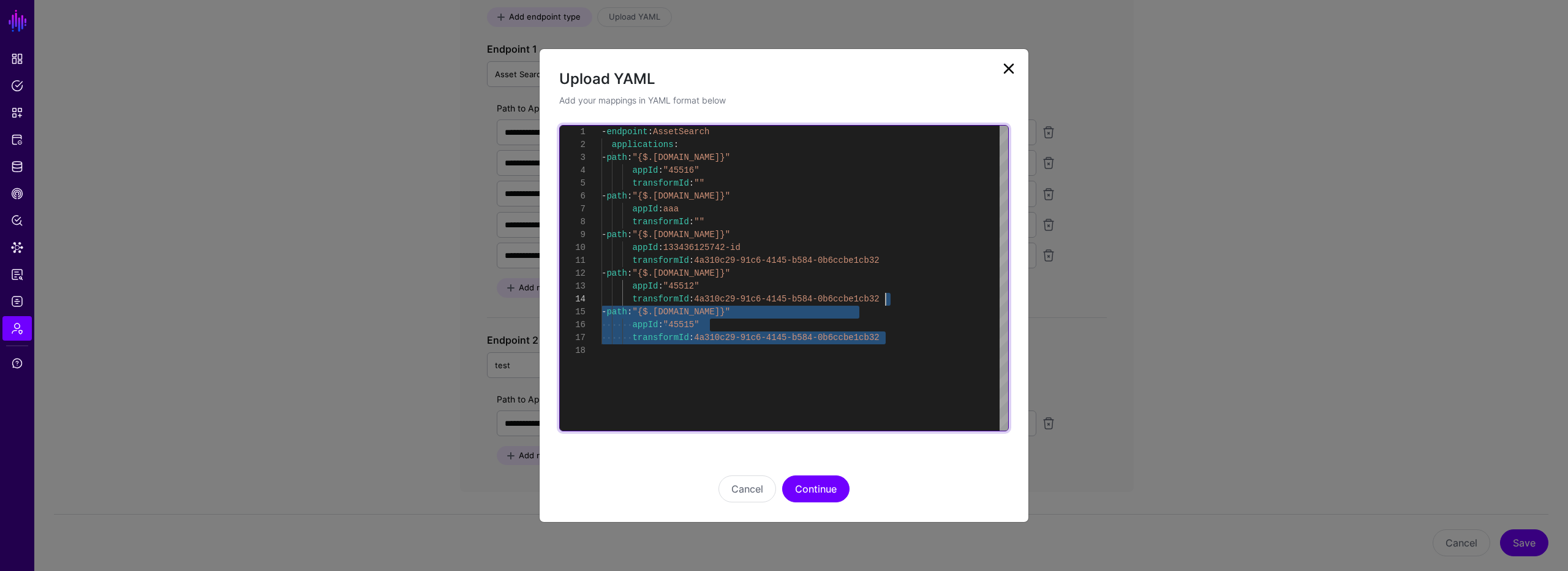
drag, startPoint x: 908, startPoint y: 334, endPoint x: 901, endPoint y: 296, distance: 38.6
click at [901, 296] on div "- endpoint : AssetSearch applications : - path : "{$.data.context.protocol.issu…" at bounding box center [805, 278] width 407 height 305
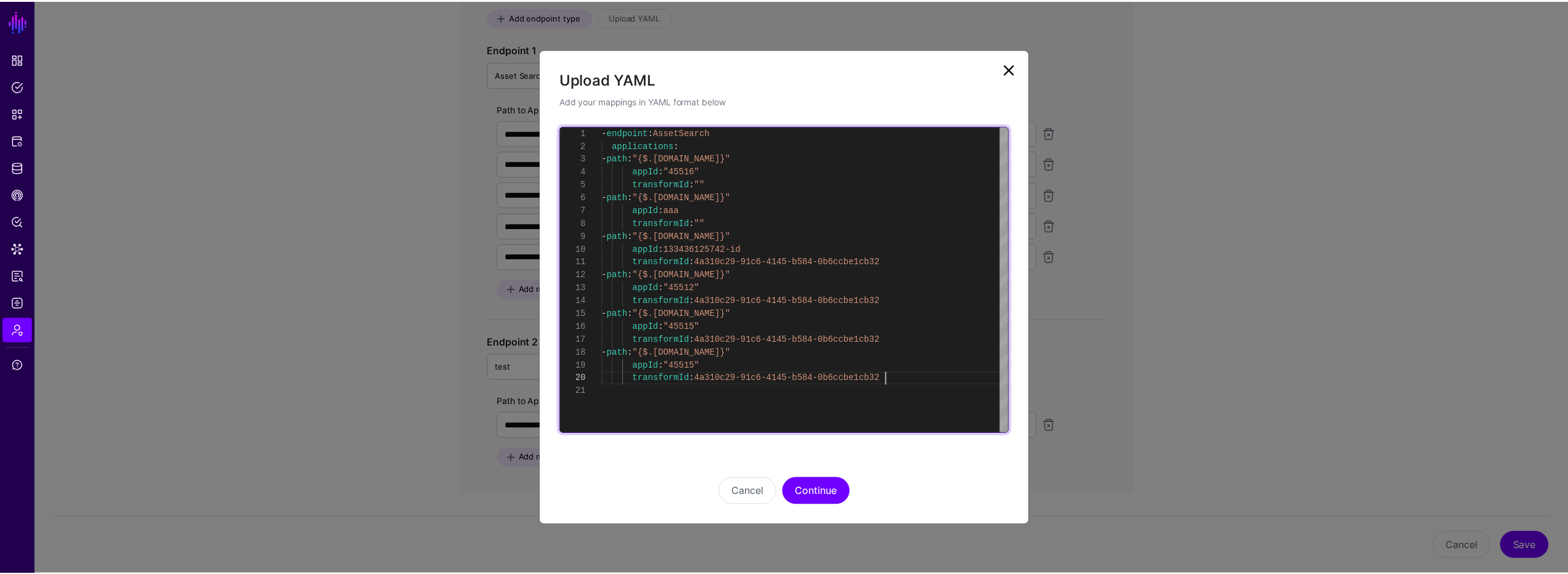
scroll to position [103, 0]
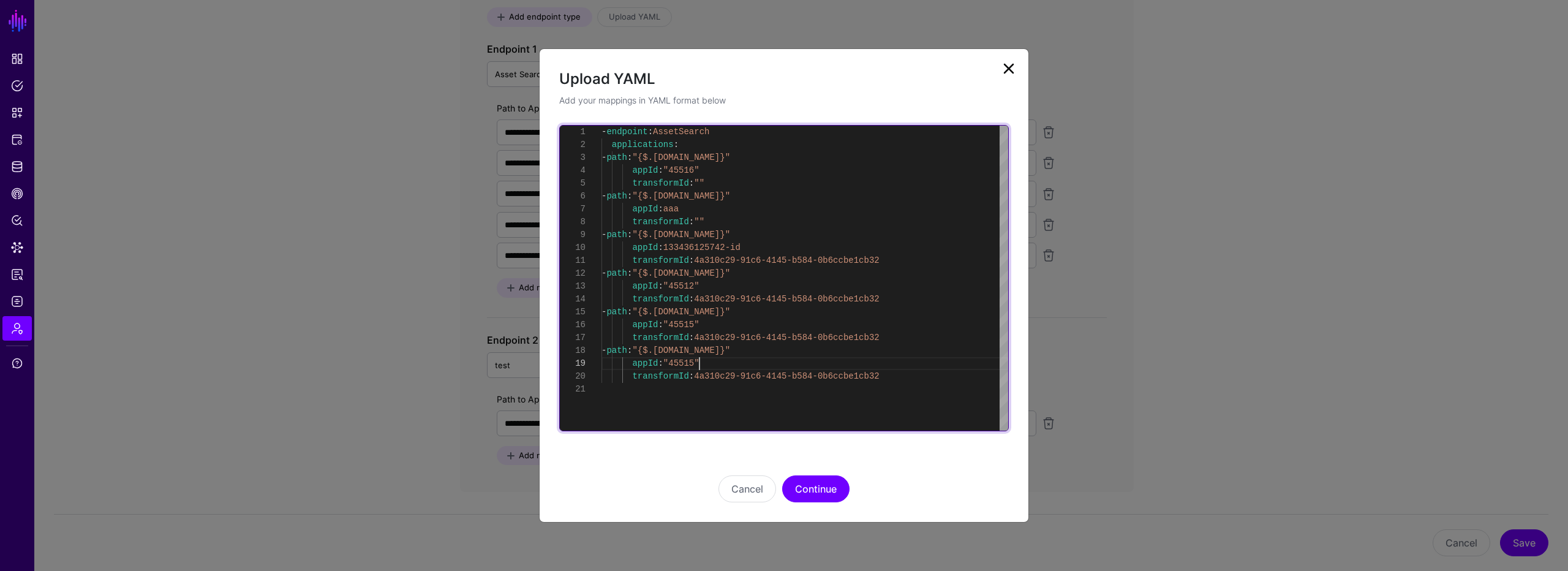
drag, startPoint x: 698, startPoint y: 363, endPoint x: 766, endPoint y: 376, distance: 69.2
click at [699, 363] on div "- endpoint : AssetSearch applications : - path : "{$.data.context.protocol.issu…" at bounding box center [805, 278] width 407 height 305
type textarea "**********"
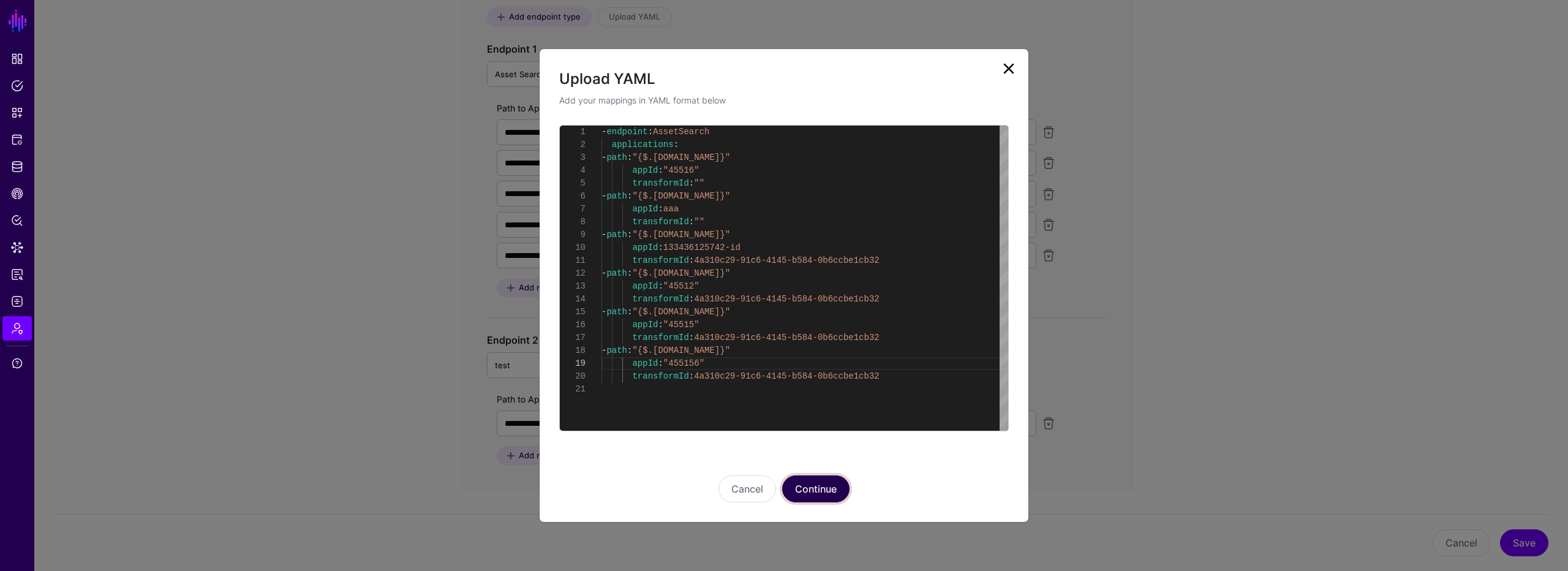
click at [792, 481] on button "Continue" at bounding box center [816, 489] width 68 height 27
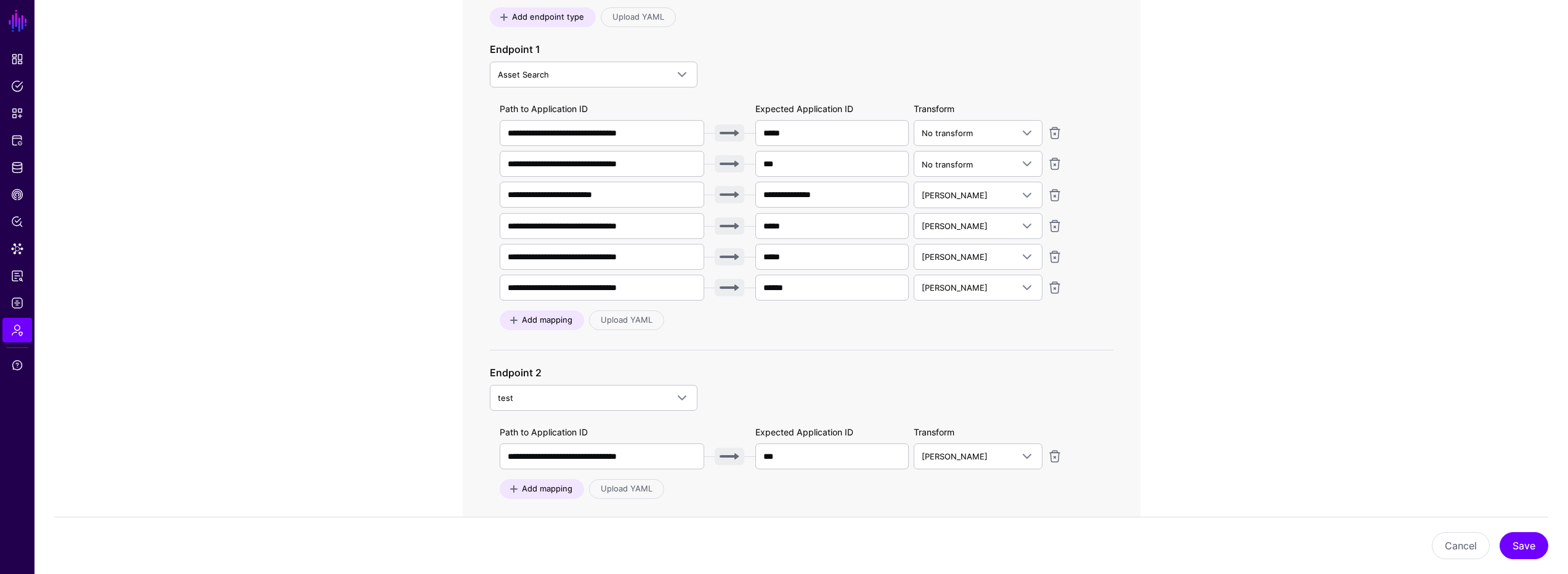
click at [1201, 247] on app-admin-providers-item-integrations "**********" at bounding box center [800, 86] width 1533 height 1224
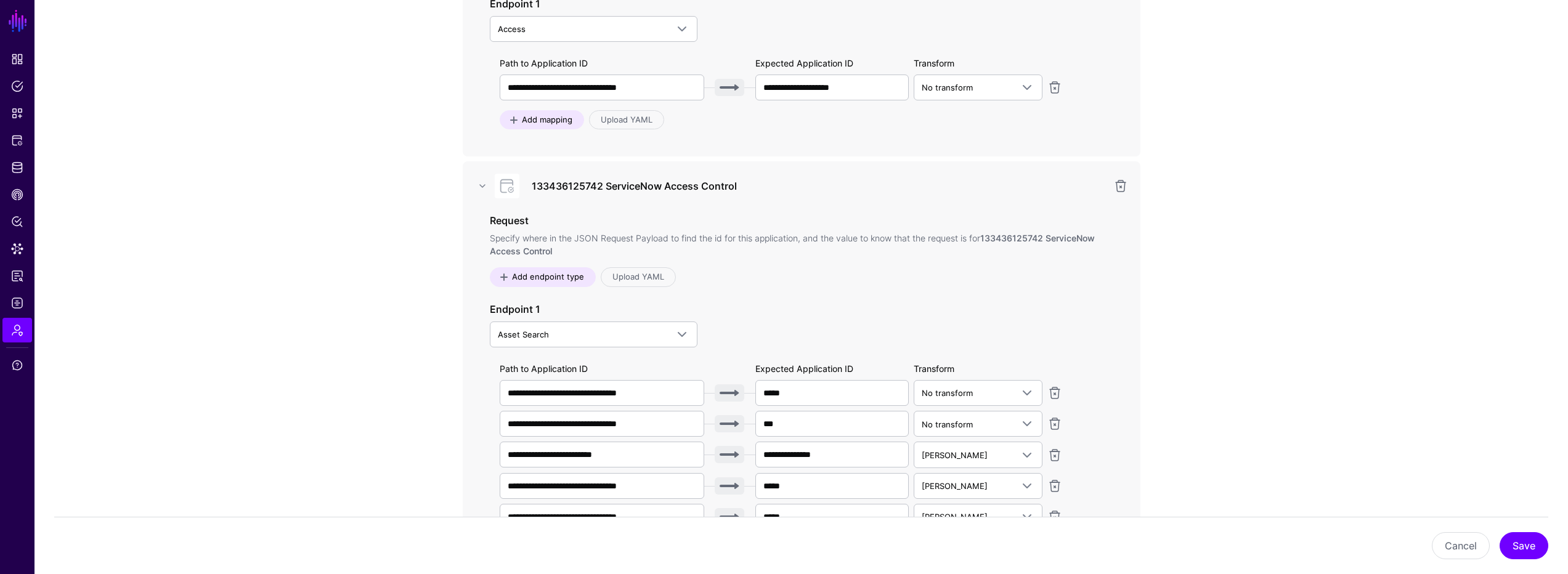
click at [1209, 227] on app-admin-providers-item-integrations "**********" at bounding box center [800, 346] width 1533 height 1224
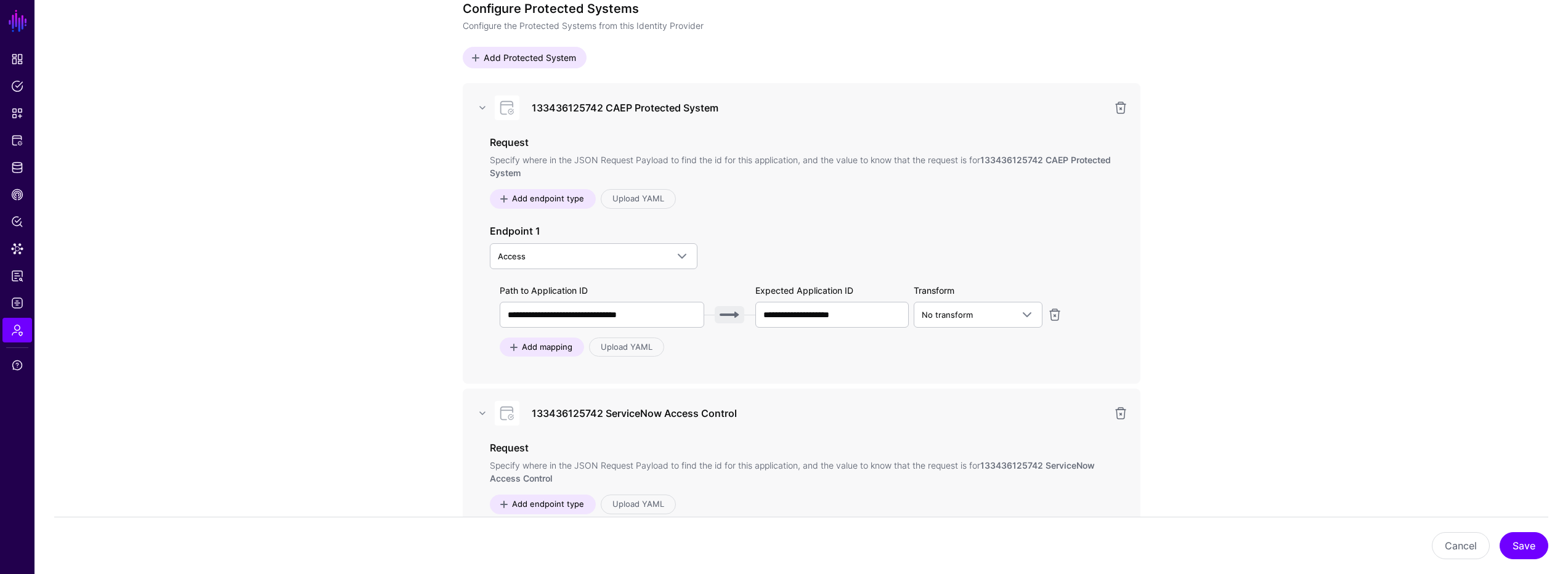
scroll to position [98, 0]
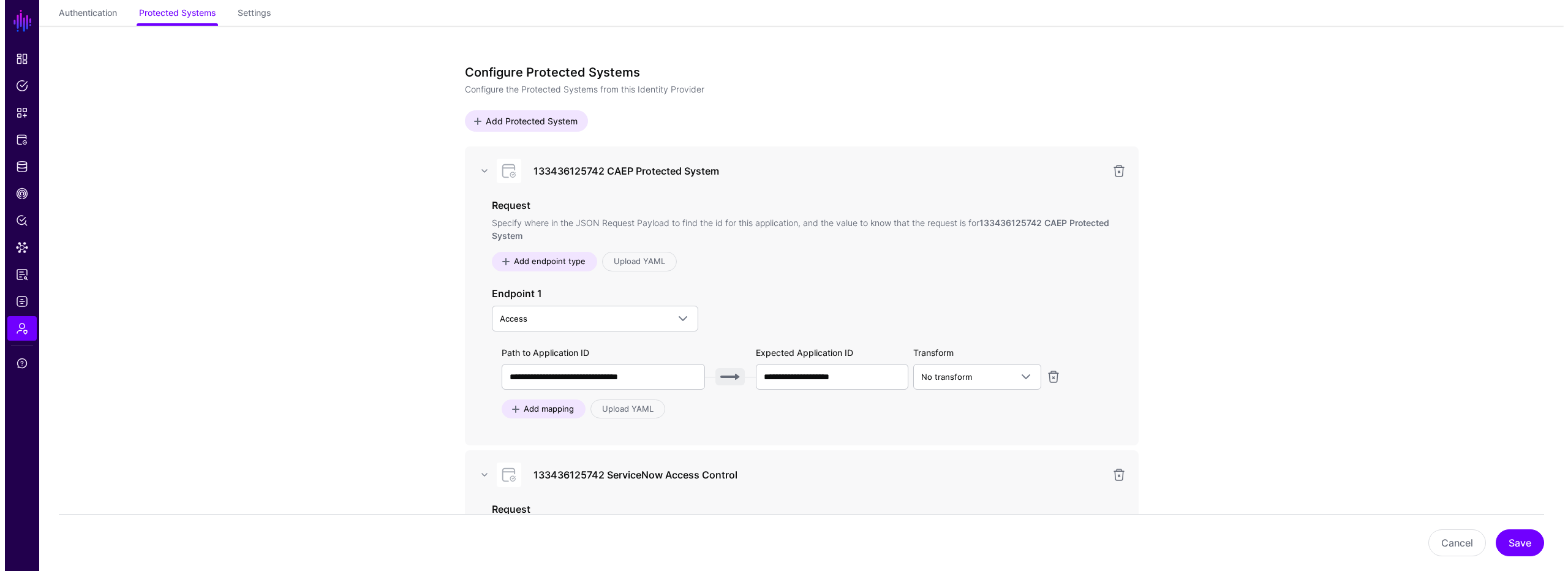
scroll to position [0, 0]
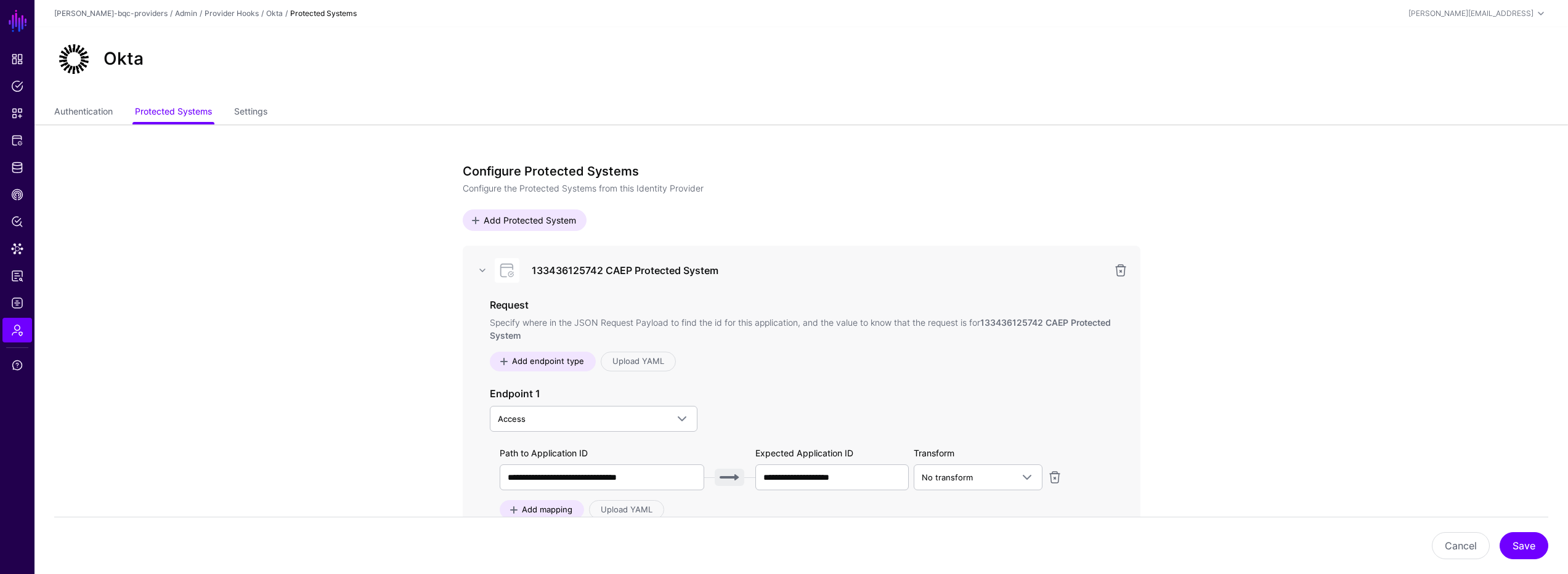
drag, startPoint x: 359, startPoint y: 319, endPoint x: 493, endPoint y: 335, distance: 135.0
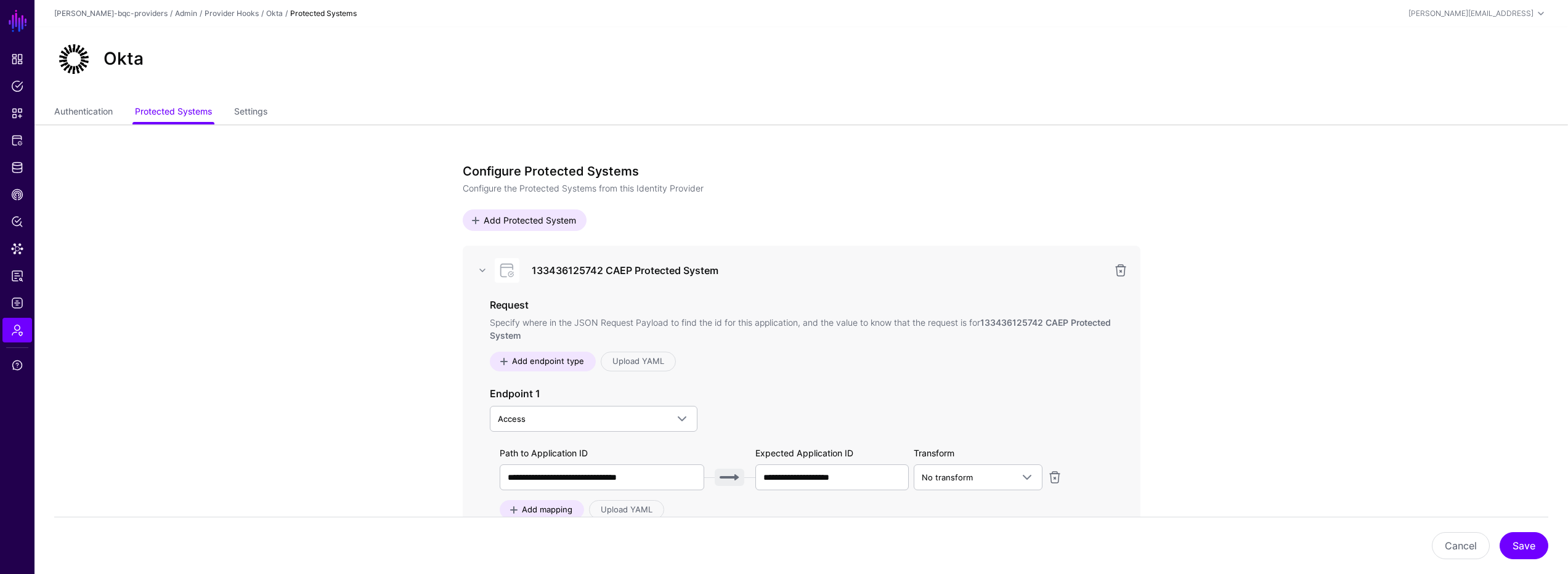
click at [812, 124] on ul "Authentication Protected Systems Settings" at bounding box center [801, 112] width 1494 height 23
click at [691, 66] on div "Okta" at bounding box center [801, 58] width 1503 height 39
click at [655, 62] on div "Okta" at bounding box center [801, 58] width 1503 height 39
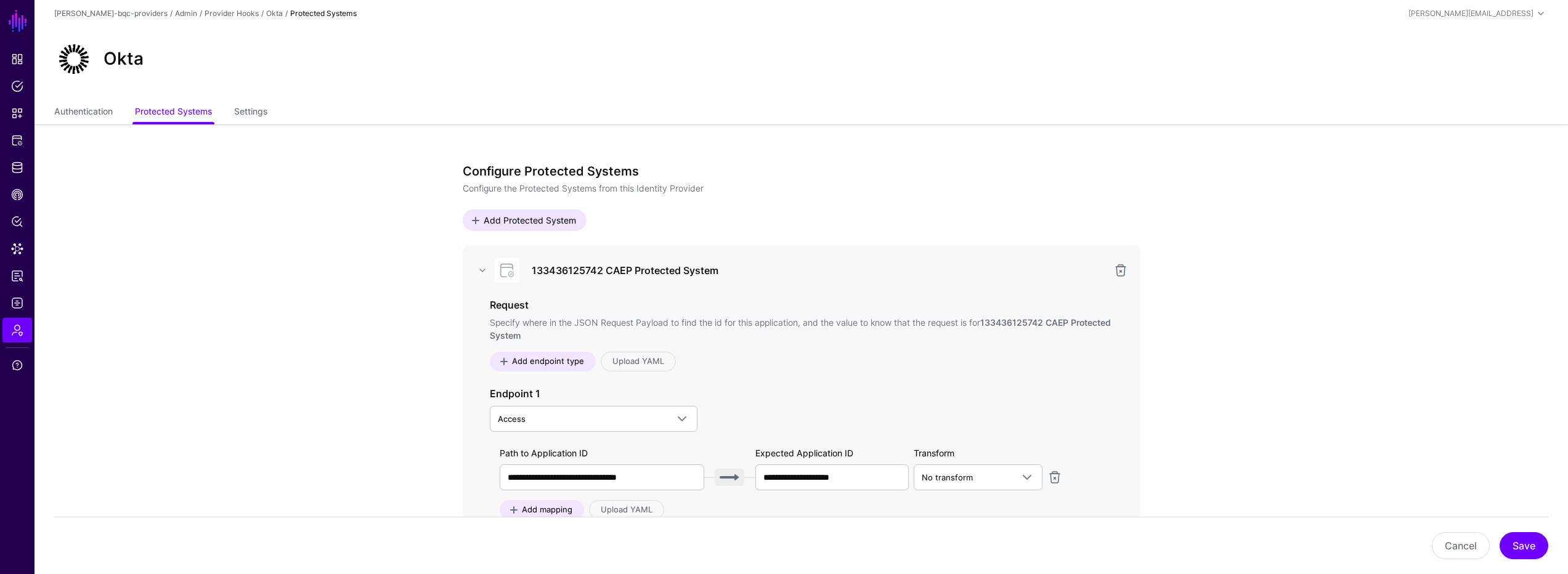
click at [828, 79] on div "Okta" at bounding box center [800, 64] width 1533 height 74
click at [812, 77] on div "Okta" at bounding box center [800, 64] width 1533 height 74
click at [1159, 68] on div "Okta" at bounding box center [801, 58] width 1503 height 39
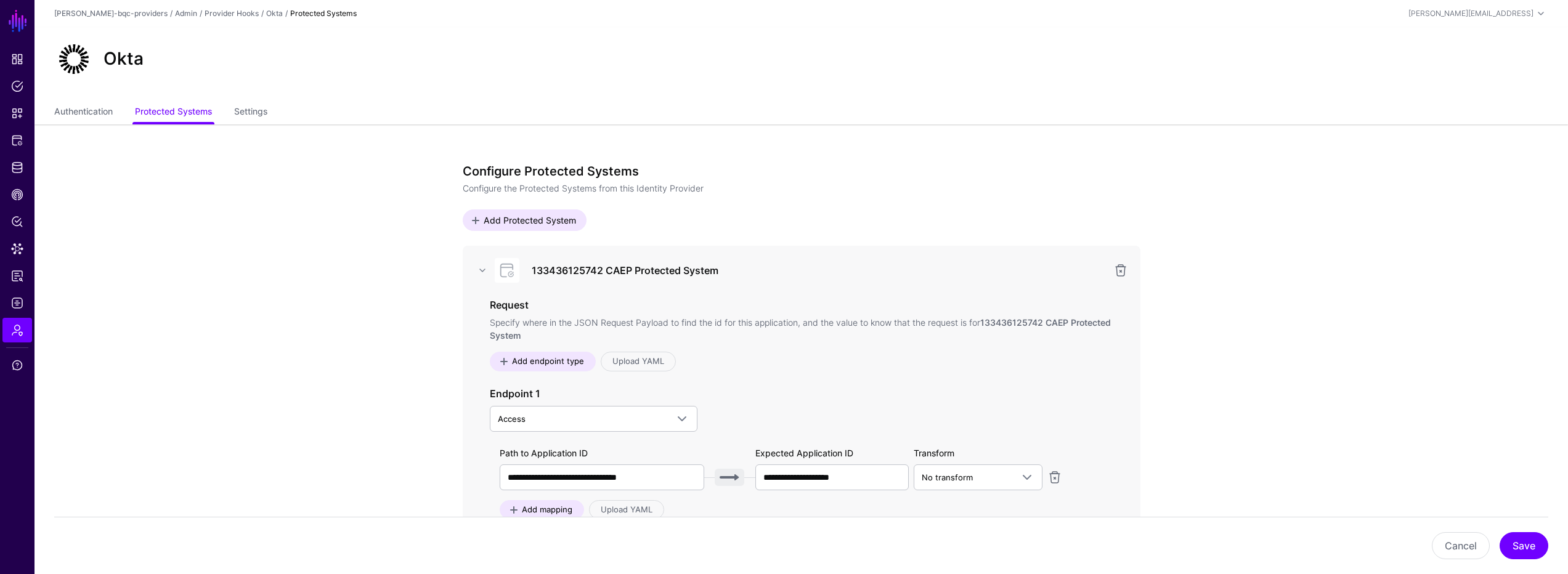
click at [1256, 114] on ul "Authentication Protected Systems Settings" at bounding box center [801, 112] width 1494 height 23
drag, startPoint x: 1188, startPoint y: 170, endPoint x: 1190, endPoint y: 195, distance: 25.1
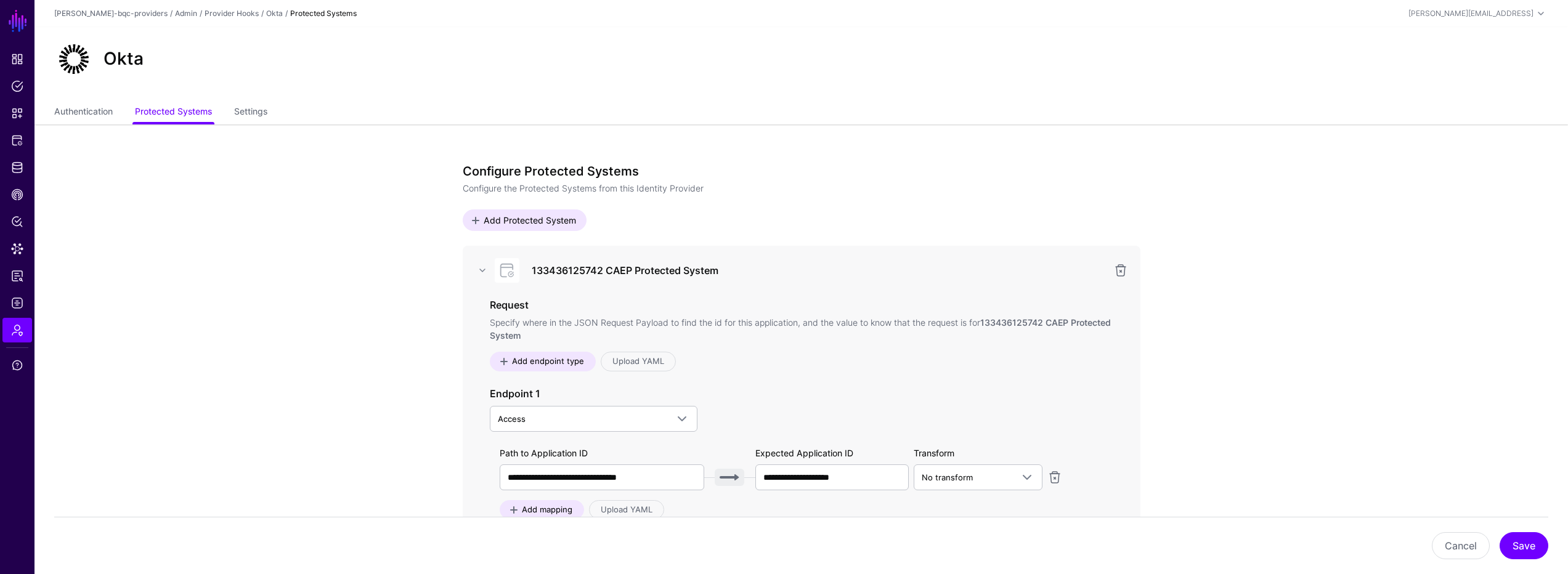
click at [648, 355] on link "Upload YAML" at bounding box center [638, 361] width 75 height 20
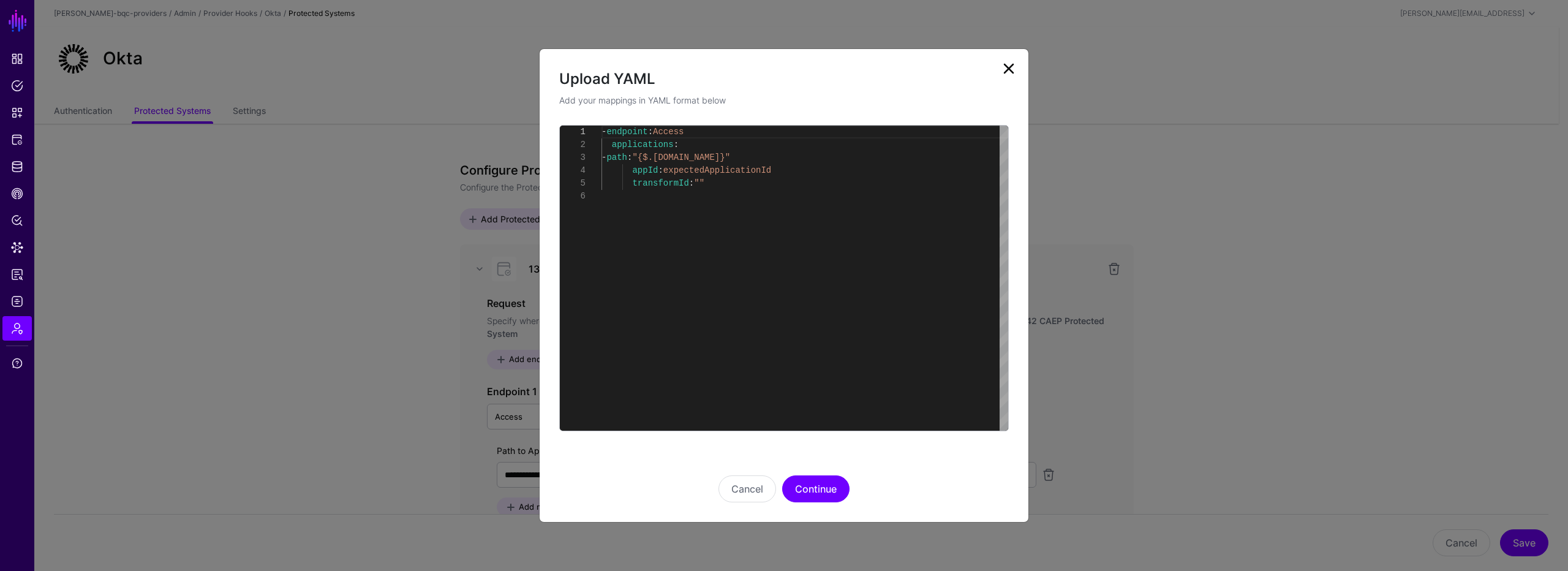
scroll to position [65, 0]
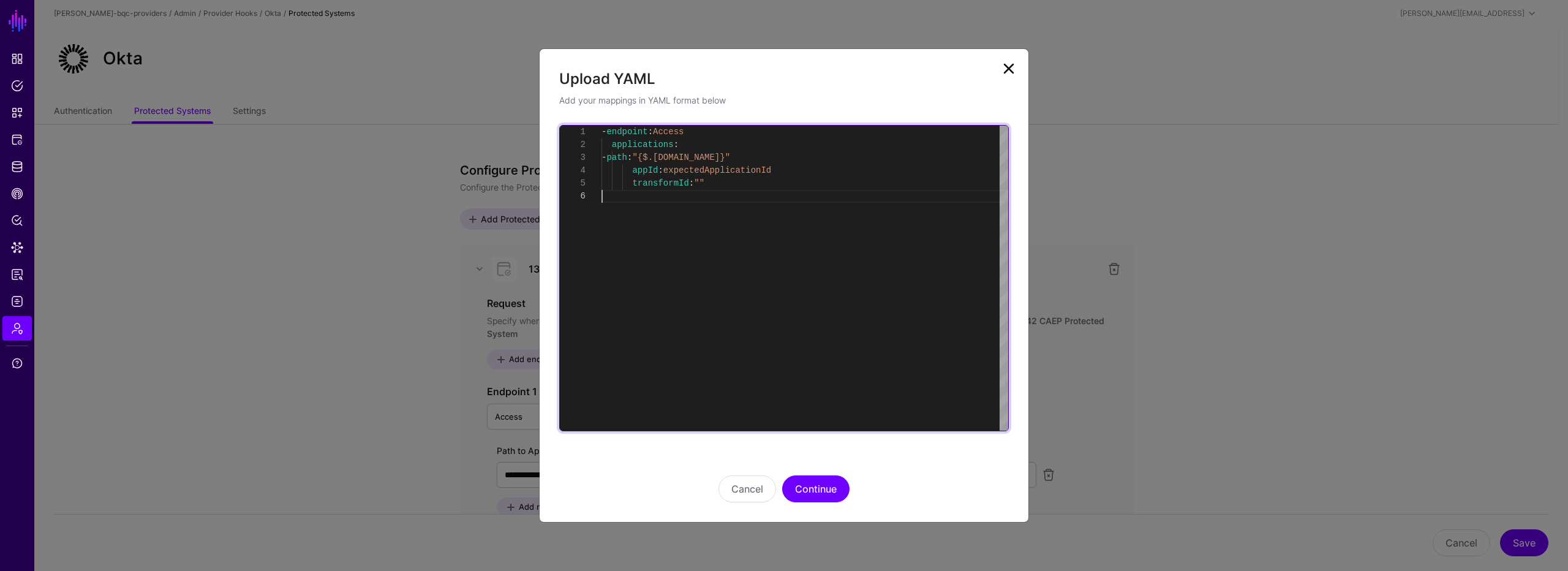
click at [899, 287] on div "- endpoint : Access applications : - path : "{$.data.context.protocol.issuer.id…" at bounding box center [805, 278] width 407 height 305
click at [841, 307] on div "- endpoint : Access applications : - path : "{$.data.context.protocol.issuer.id…" at bounding box center [805, 278] width 407 height 305
click at [852, 310] on div "- endpoint : Access applications : - path : "{$.data.context.protocol.issuer.id…" at bounding box center [805, 278] width 407 height 305
